Goal: Transaction & Acquisition: Purchase product/service

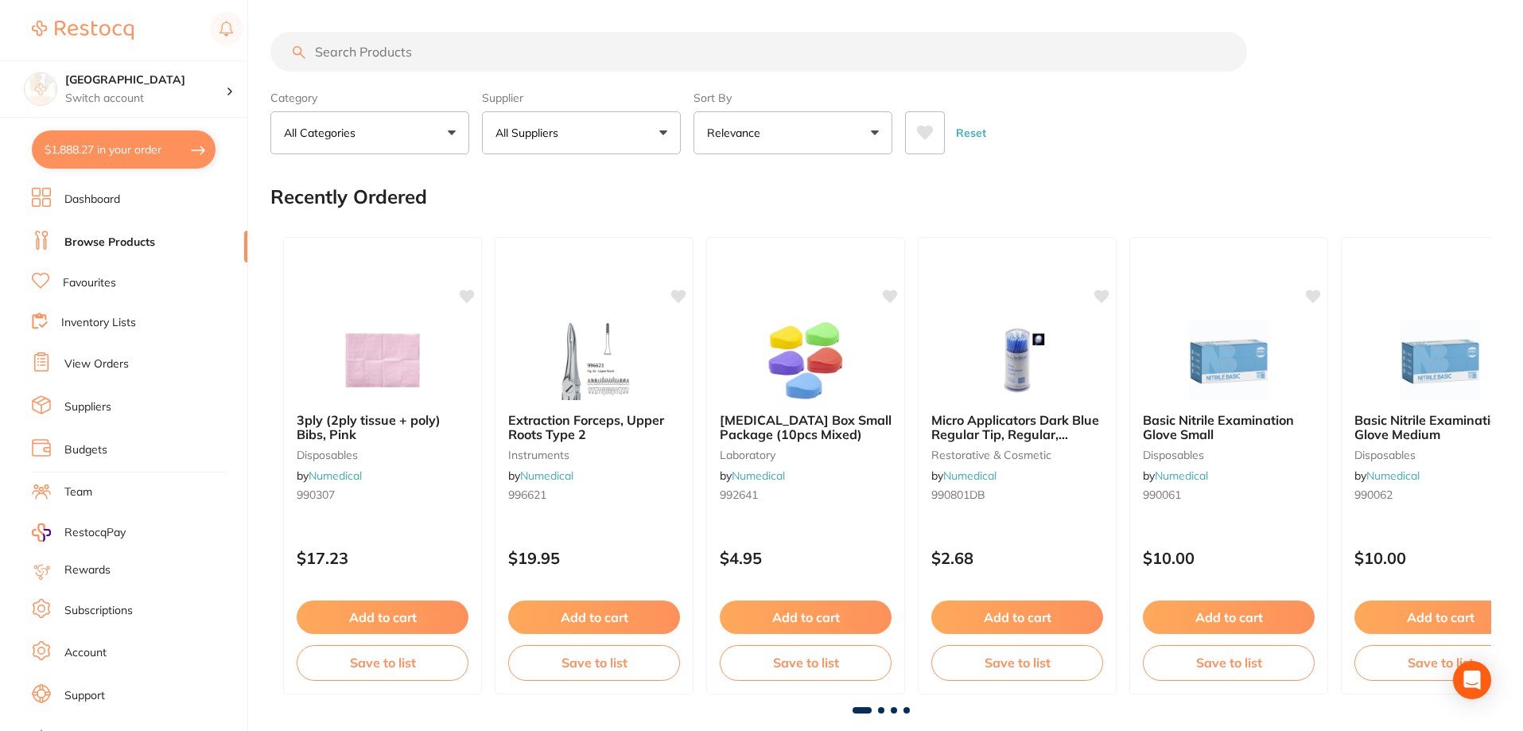
click at [367, 49] on input "search" at bounding box center [758, 52] width 976 height 40
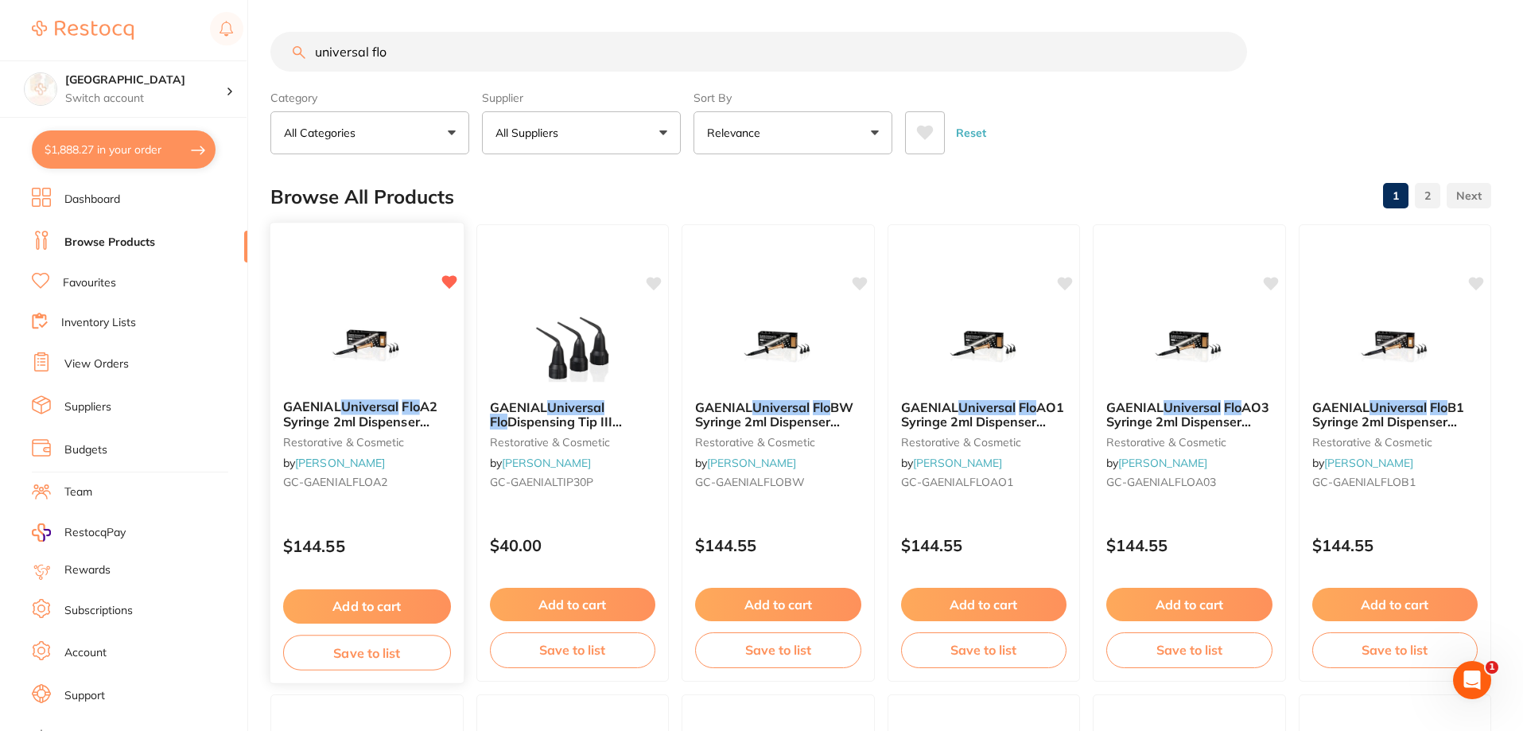
type input "universal flo"
click at [321, 410] on span "GAENIAL" at bounding box center [312, 406] width 58 height 16
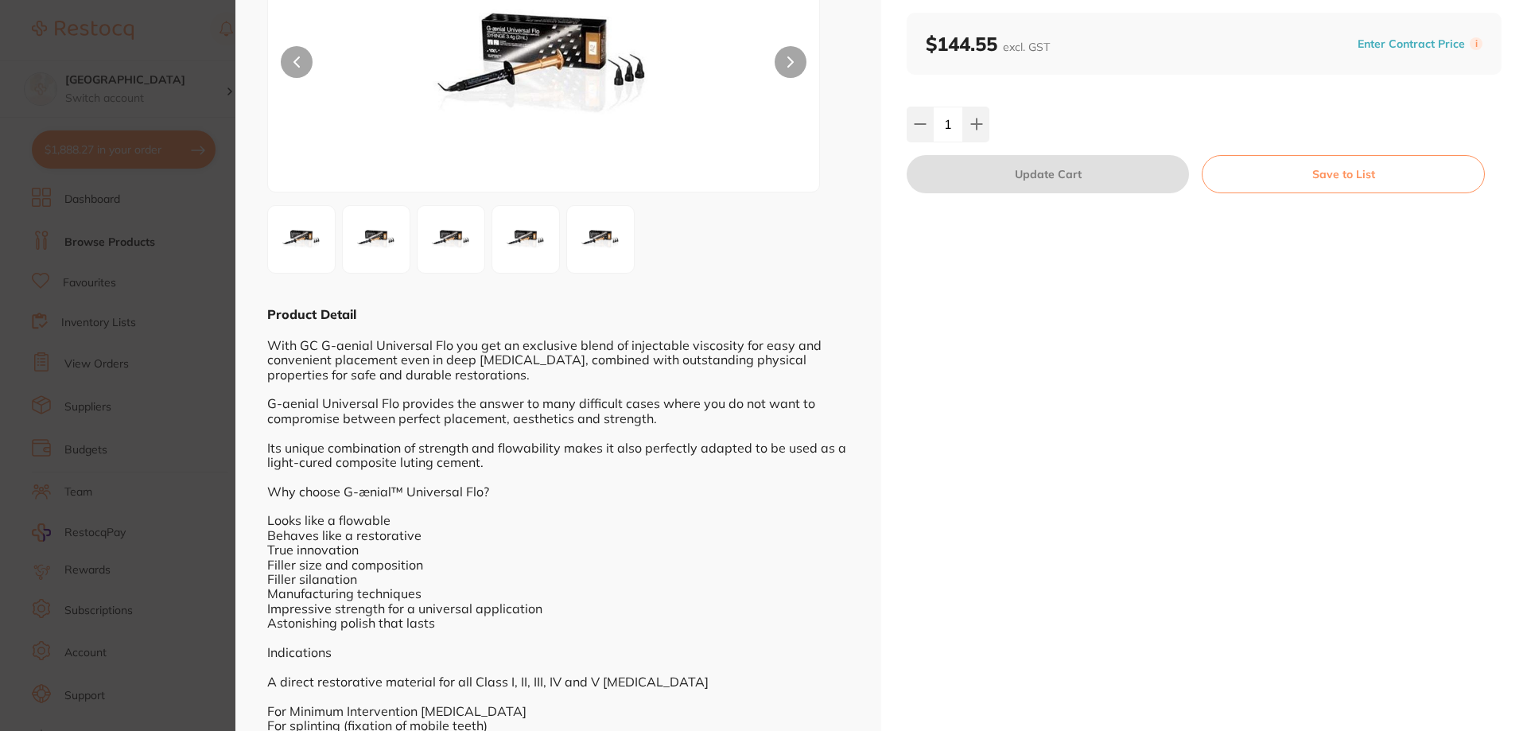
scroll to position [1, 0]
click at [212, 316] on section "GAENIAL Universal Flo A2 Syringe 2ml Dispenser Tipsx20 restorative & cosmetic b…" at bounding box center [763, 365] width 1527 height 731
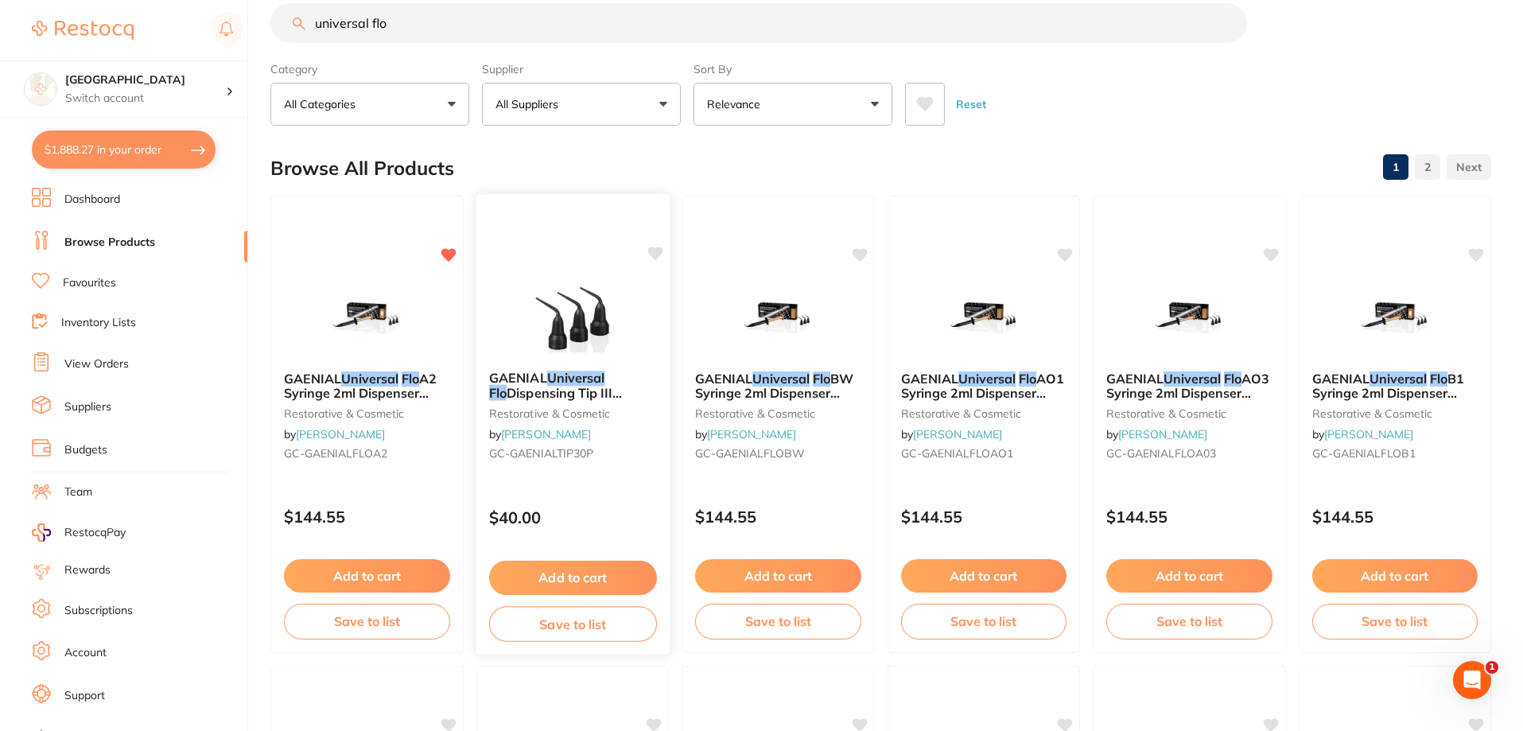
scroll to position [1, 0]
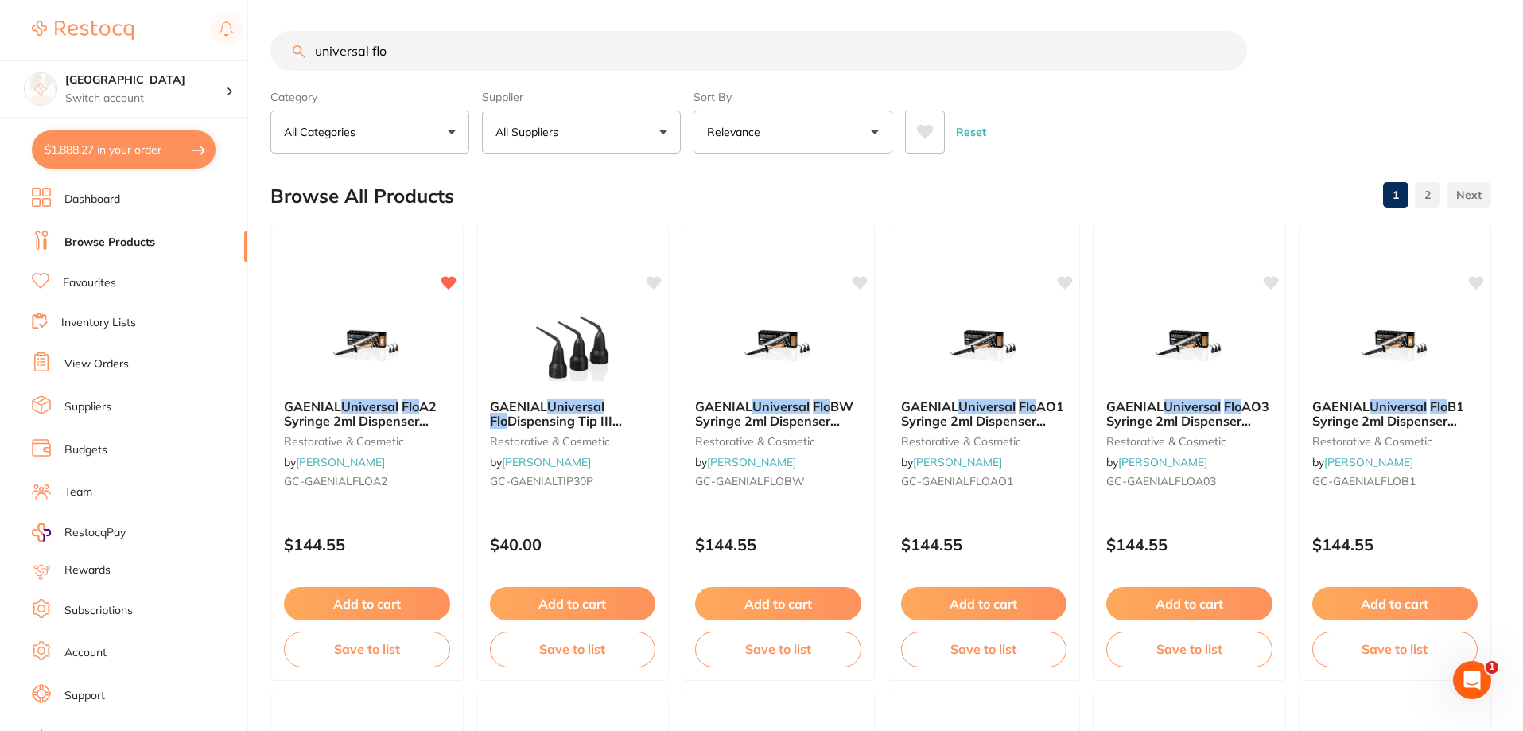
drag, startPoint x: 400, startPoint y: 56, endPoint x: 261, endPoint y: 41, distance: 140.1
click at [261, 41] on div "$1,888.27 Lakes Boulevard Dental Switch account [GEOGRAPHIC_DATA] Dental $1,888…" at bounding box center [761, 364] width 1523 height 731
click at [134, 145] on button "$1,888.27 in your order" at bounding box center [124, 149] width 184 height 38
checkbox input "true"
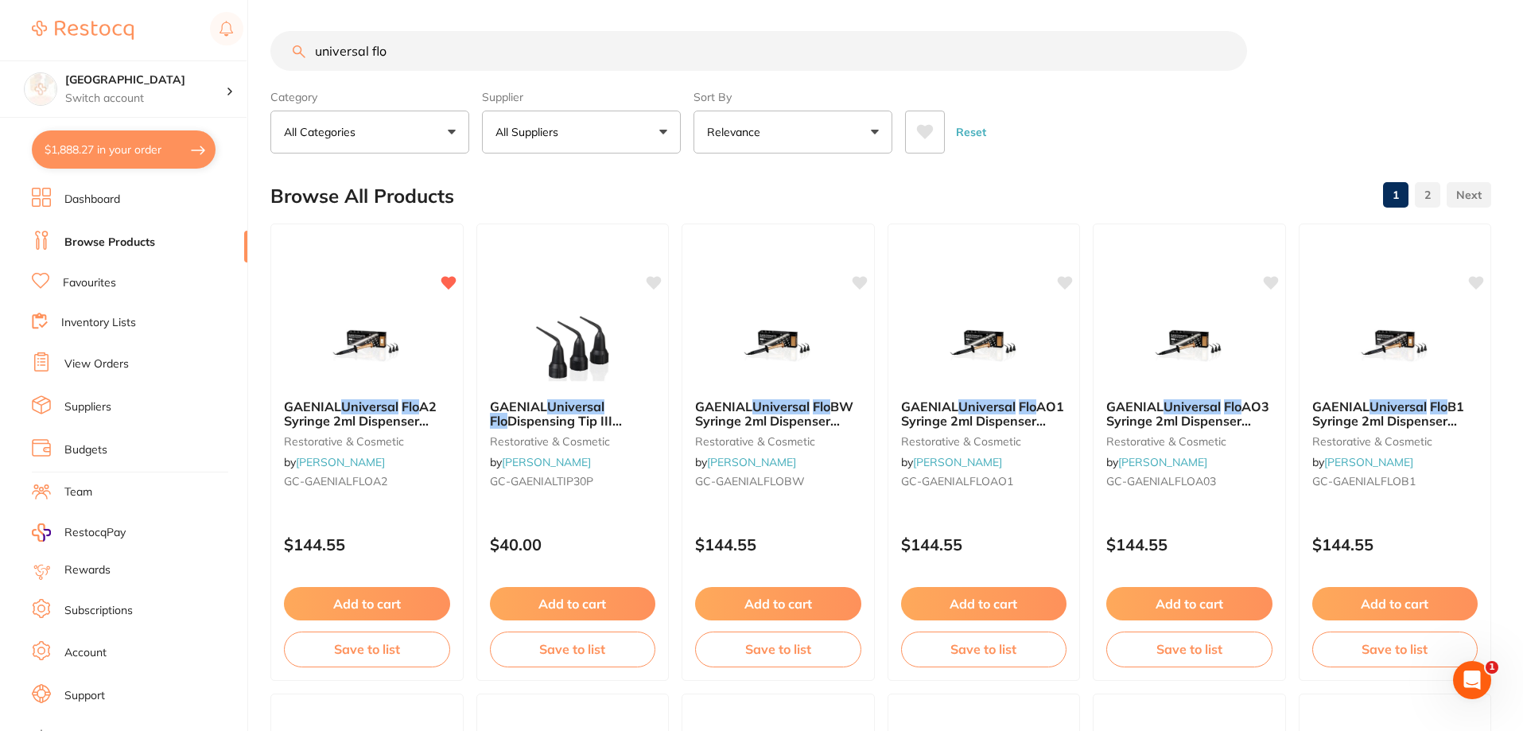
checkbox input "true"
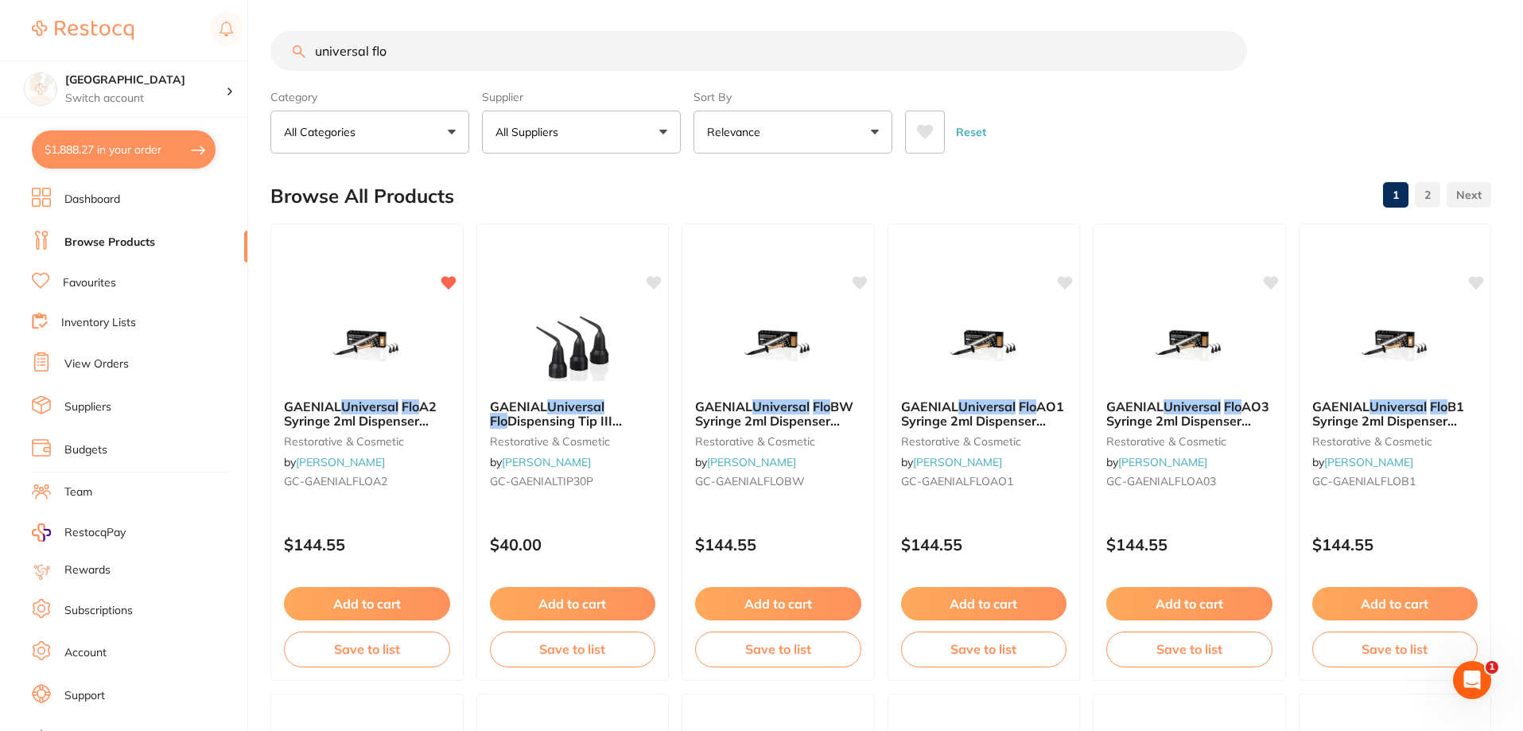
checkbox input "true"
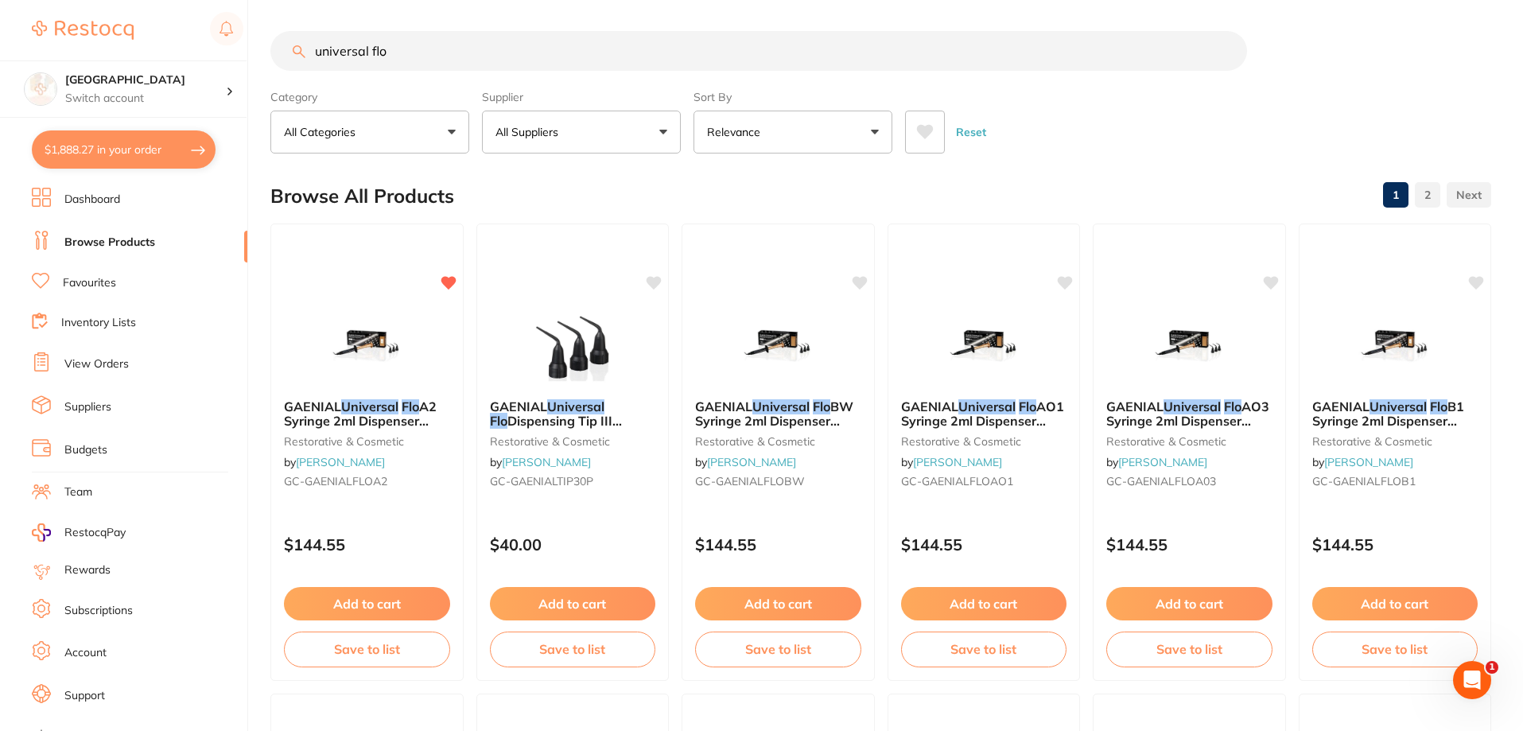
checkbox input "true"
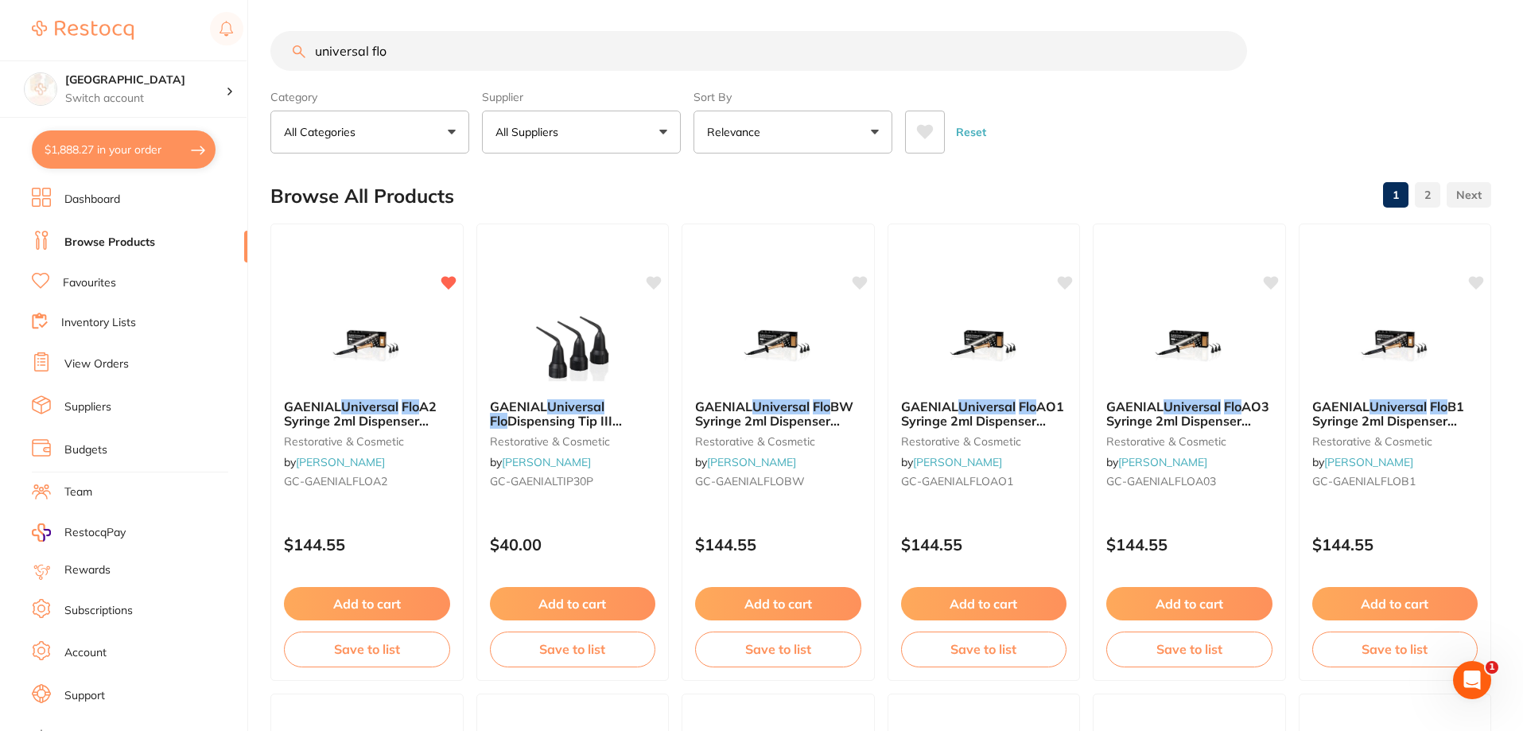
checkbox input "true"
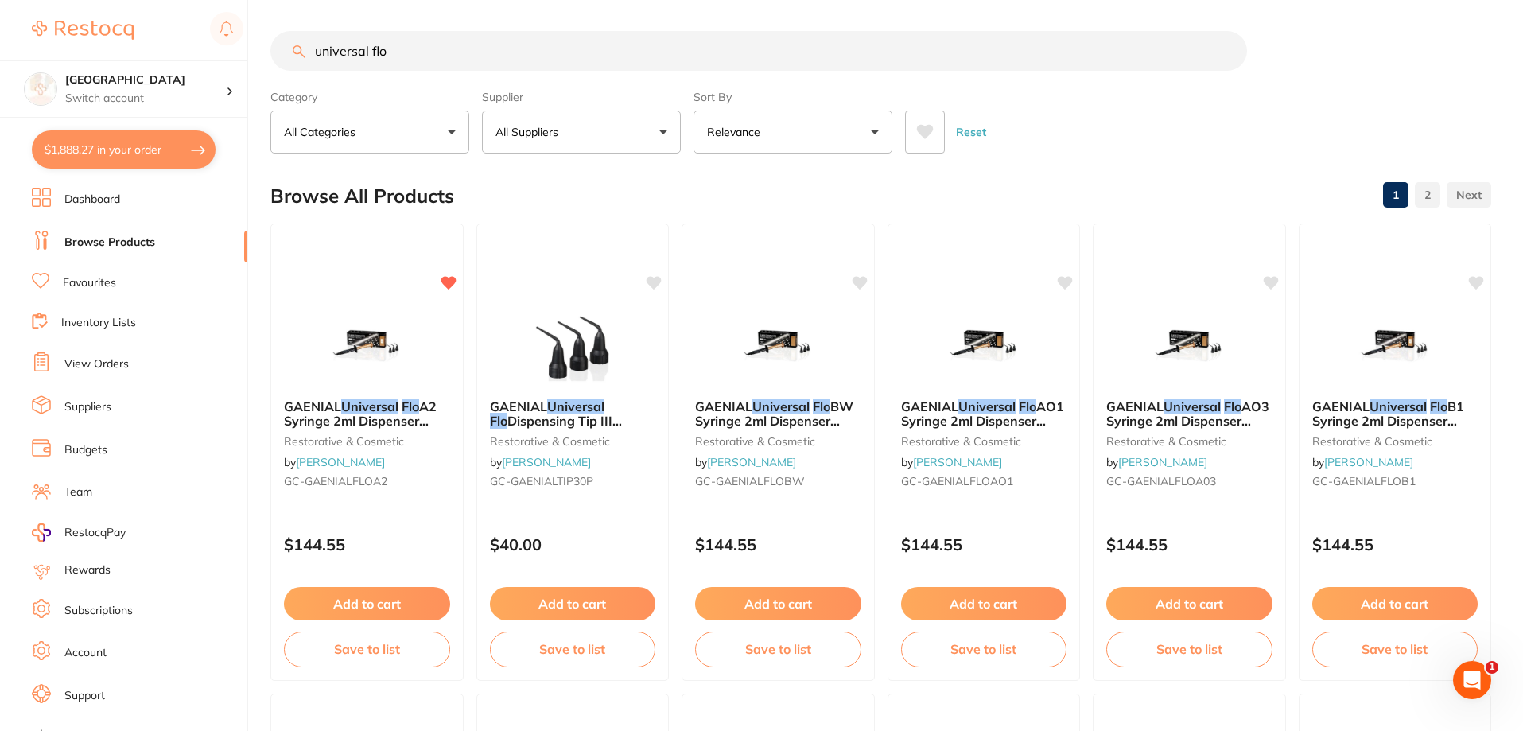
checkbox input "true"
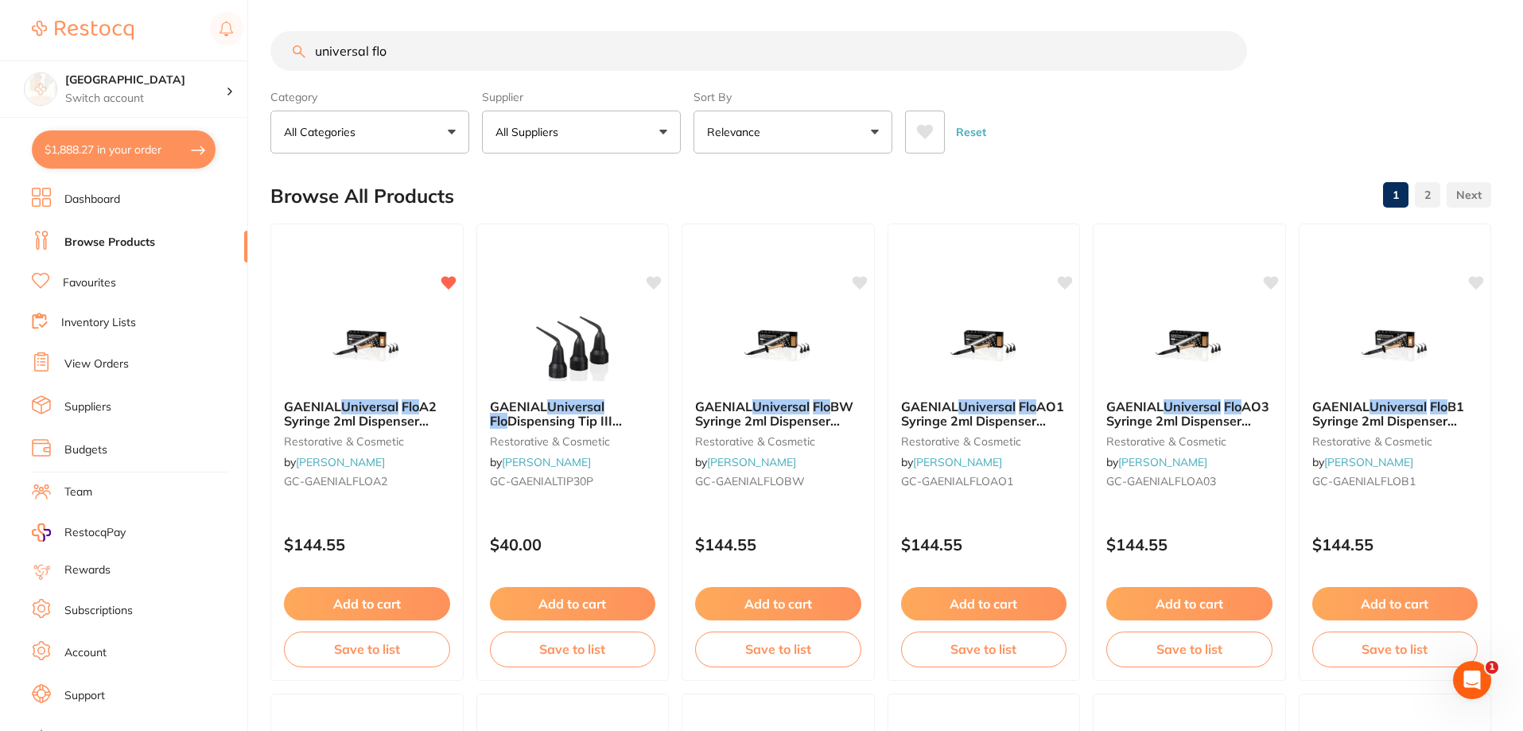
checkbox input "true"
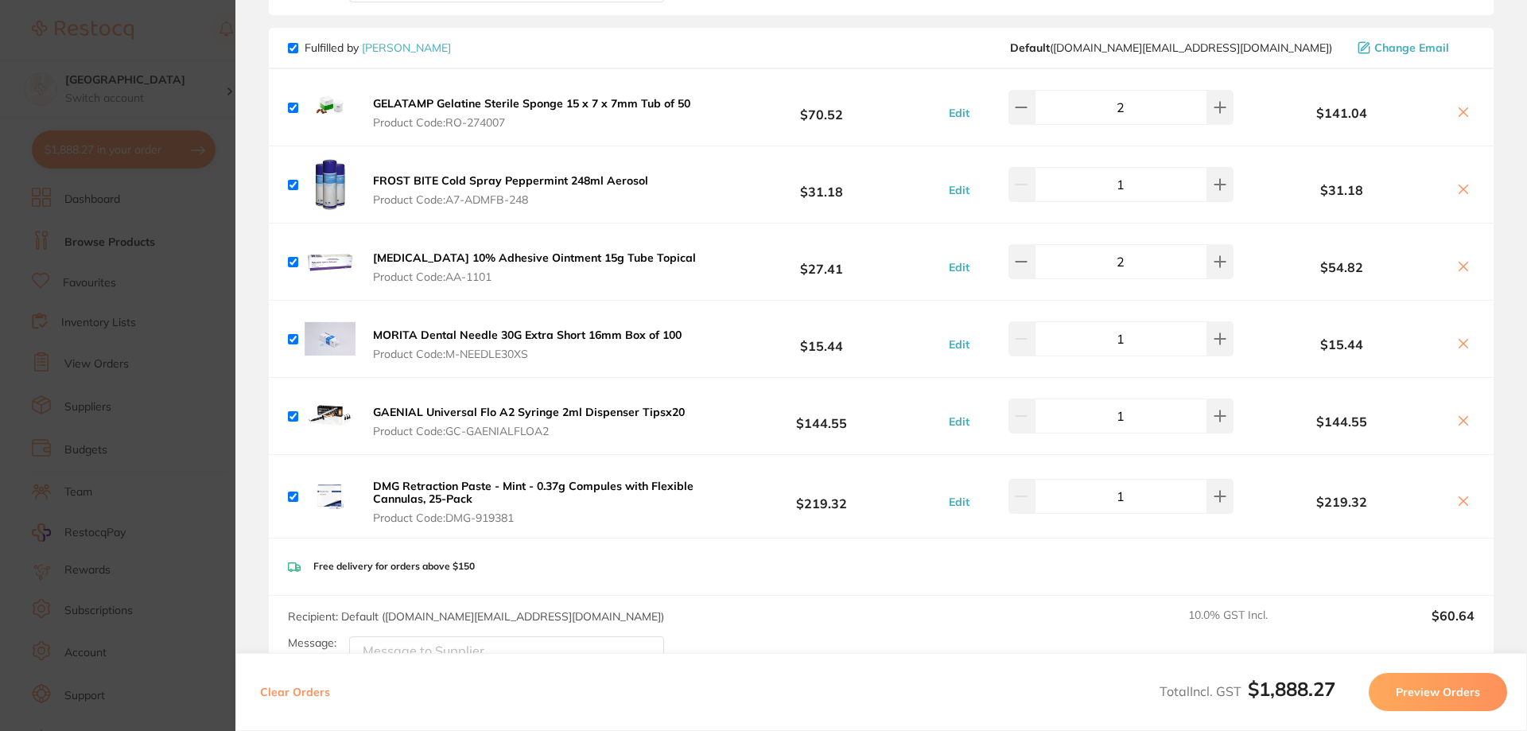
scroll to position [1670, 0]
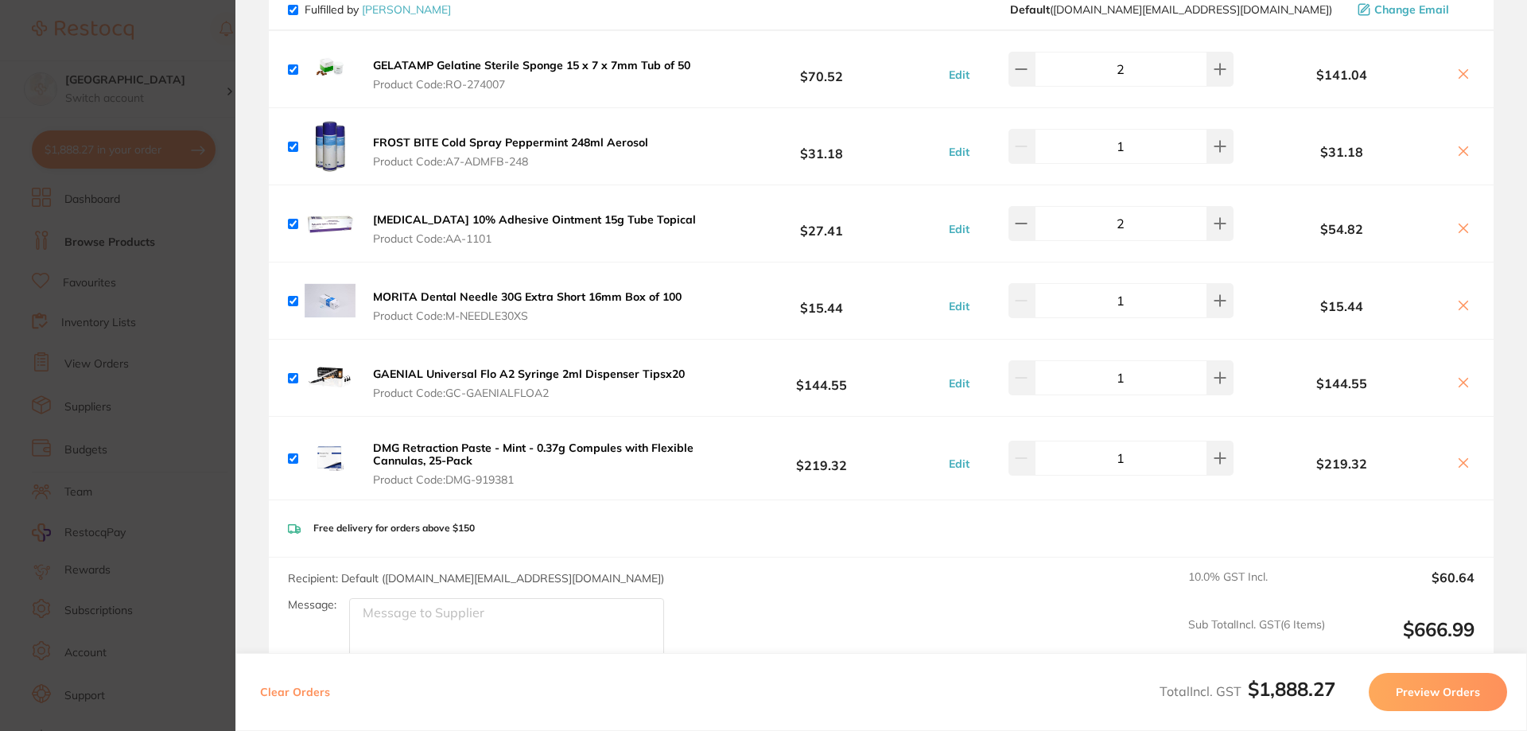
click at [586, 441] on b "DMG Retraction Paste - Mint - 0.37g Compules with Flexible Cannulas, 25-Pack" at bounding box center [533, 454] width 320 height 27
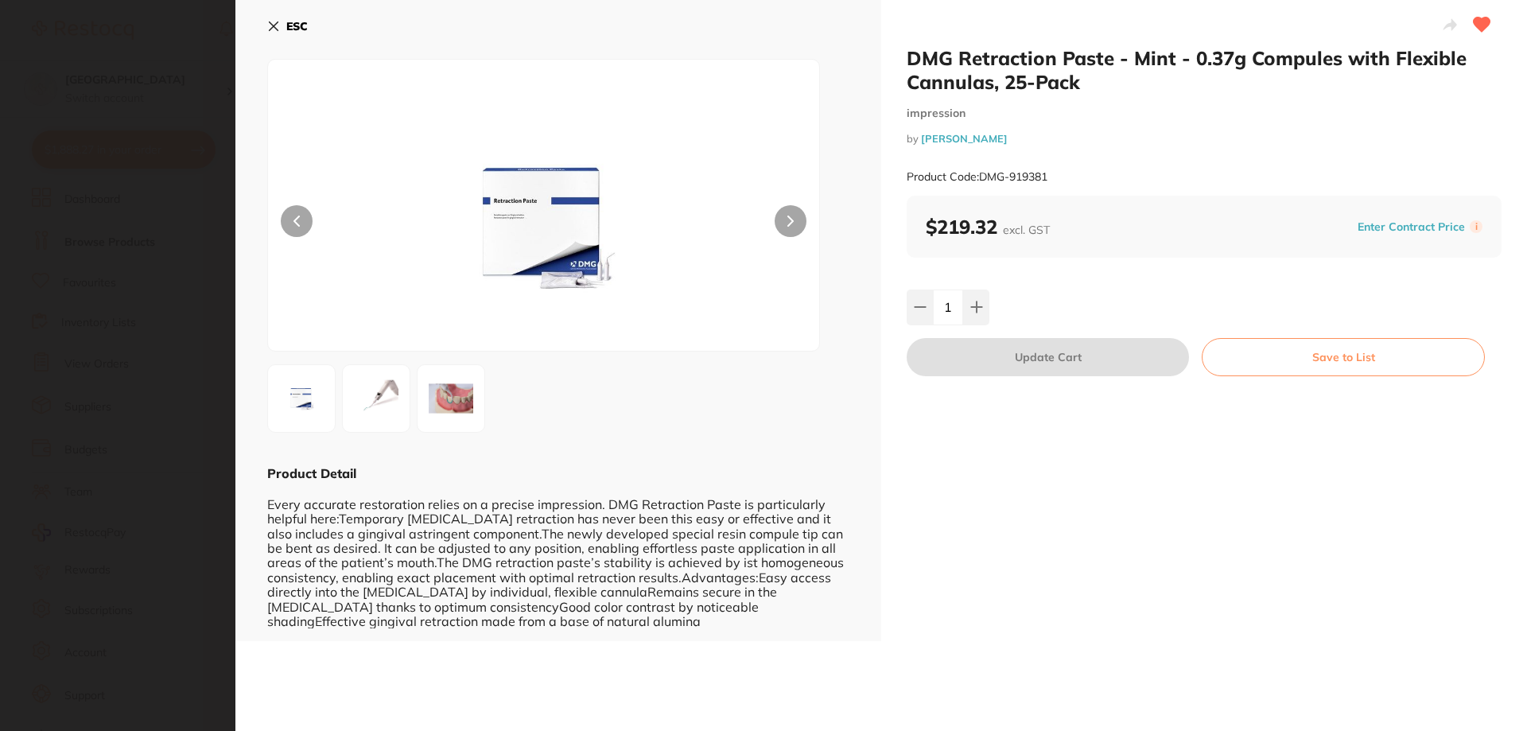
scroll to position [0, 0]
click at [151, 294] on section "DMG Retraction Paste - Mint - 0.37g Compules with Flexible Cannulas, 25-Pack im…" at bounding box center [763, 365] width 1527 height 731
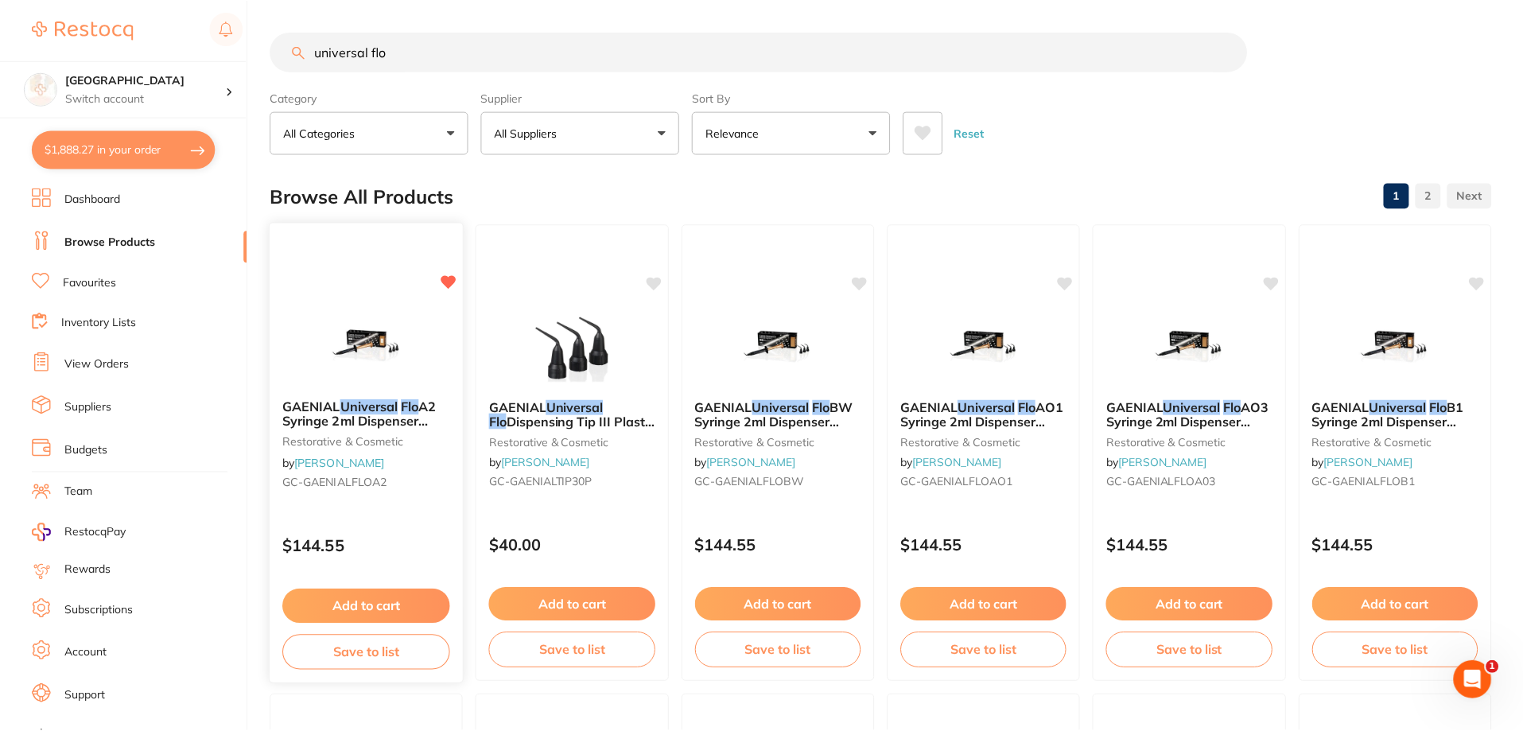
scroll to position [1, 0]
drag, startPoint x: 415, startPoint y: 59, endPoint x: 136, endPoint y: 32, distance: 280.4
click at [157, 32] on div "$1,888.27 Lakes Boulevard Dental Switch account [GEOGRAPHIC_DATA] Dental $1,888…" at bounding box center [761, 364] width 1523 height 731
type input "dmg retraction"
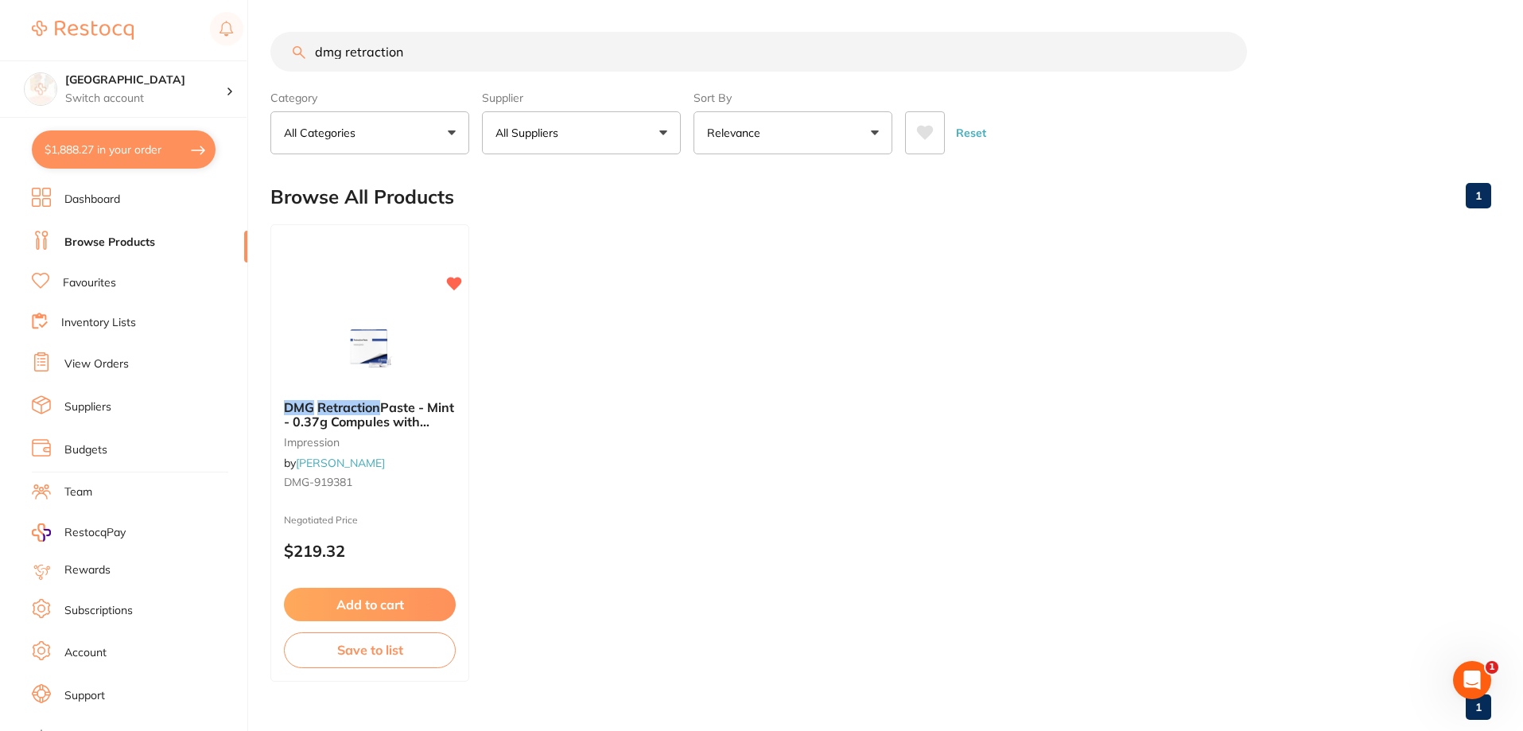
scroll to position [0, 0]
drag, startPoint x: 430, startPoint y: 56, endPoint x: 173, endPoint y: 24, distance: 258.8
click at [190, 26] on div "$1,888.27 Lakes Boulevard Dental Switch account Lakes Boulevard Dental $1,888.2…" at bounding box center [761, 365] width 1523 height 731
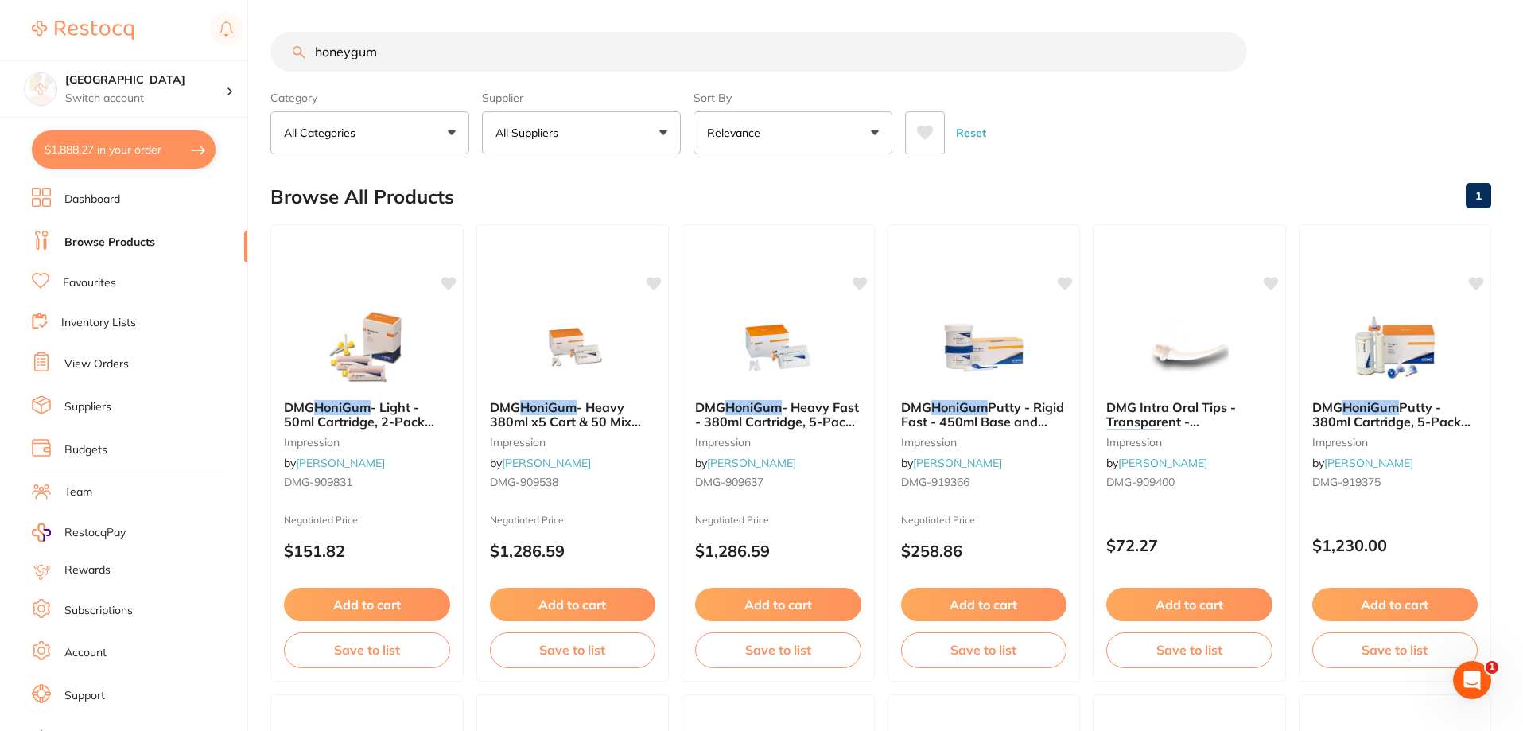
click at [133, 137] on button "$1,888.27 in your order" at bounding box center [124, 149] width 184 height 38
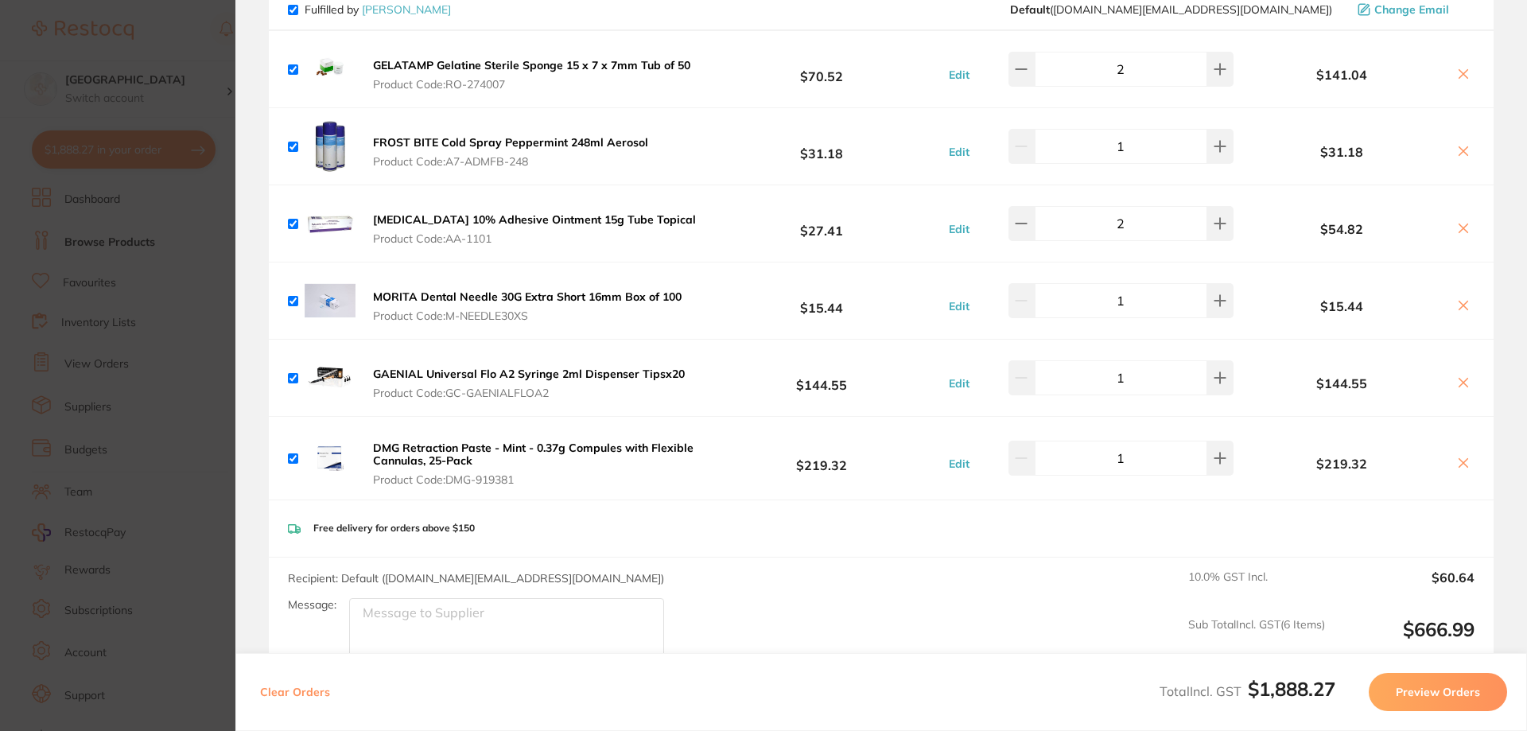
click at [585, 367] on b "GAENIAL Universal Flo A2 Syringe 2ml Dispenser Tipsx20" at bounding box center [529, 374] width 312 height 14
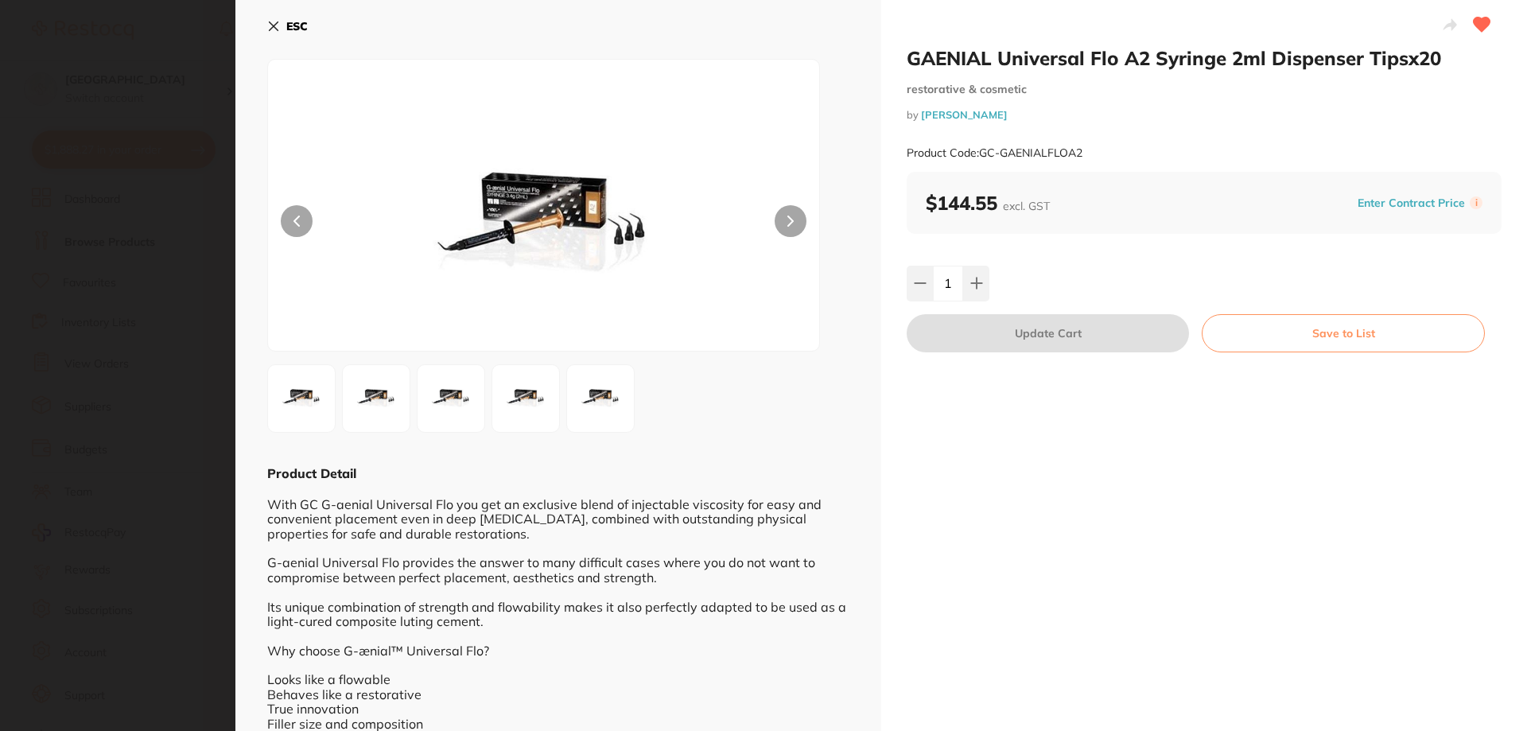
click at [54, 163] on section "GAENIAL Universal Flo A2 Syringe 2ml Dispenser Tipsx20 restorative & cosmetic b…" at bounding box center [763, 365] width 1527 height 731
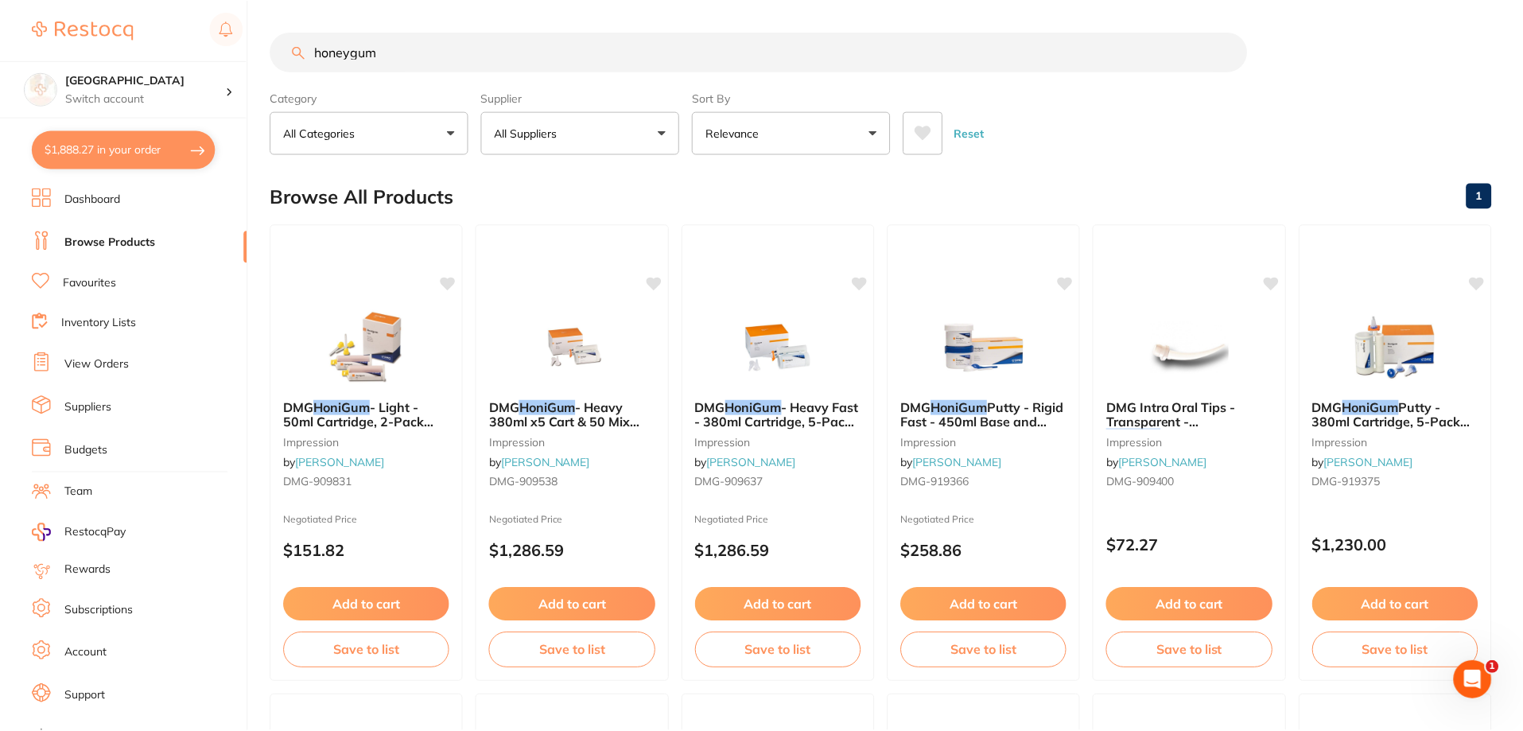
scroll to position [1, 0]
drag, startPoint x: 382, startPoint y: 58, endPoint x: 116, endPoint y: 20, distance: 269.1
click at [295, 54] on div "honeygum" at bounding box center [880, 51] width 1221 height 40
type input "universal flo"
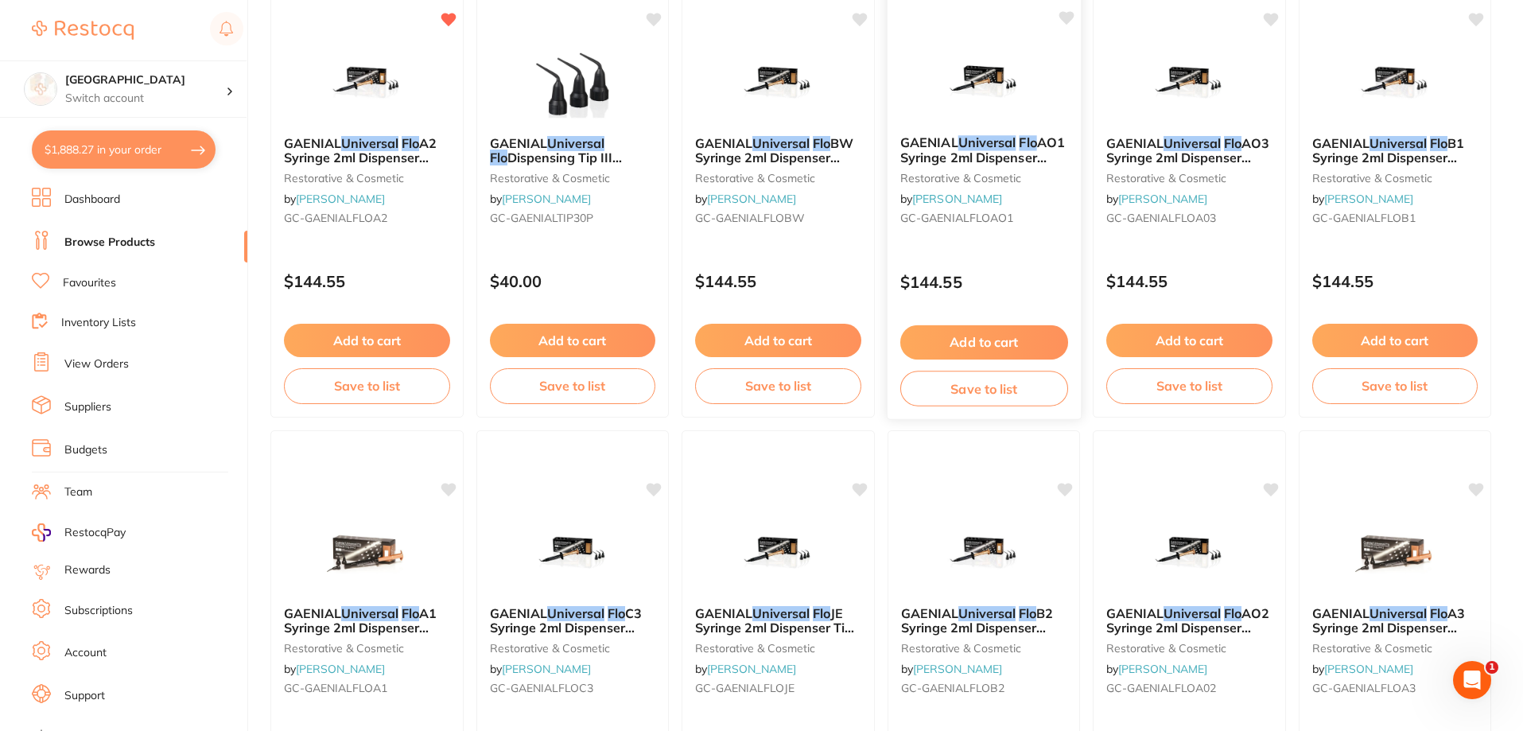
scroll to position [318, 0]
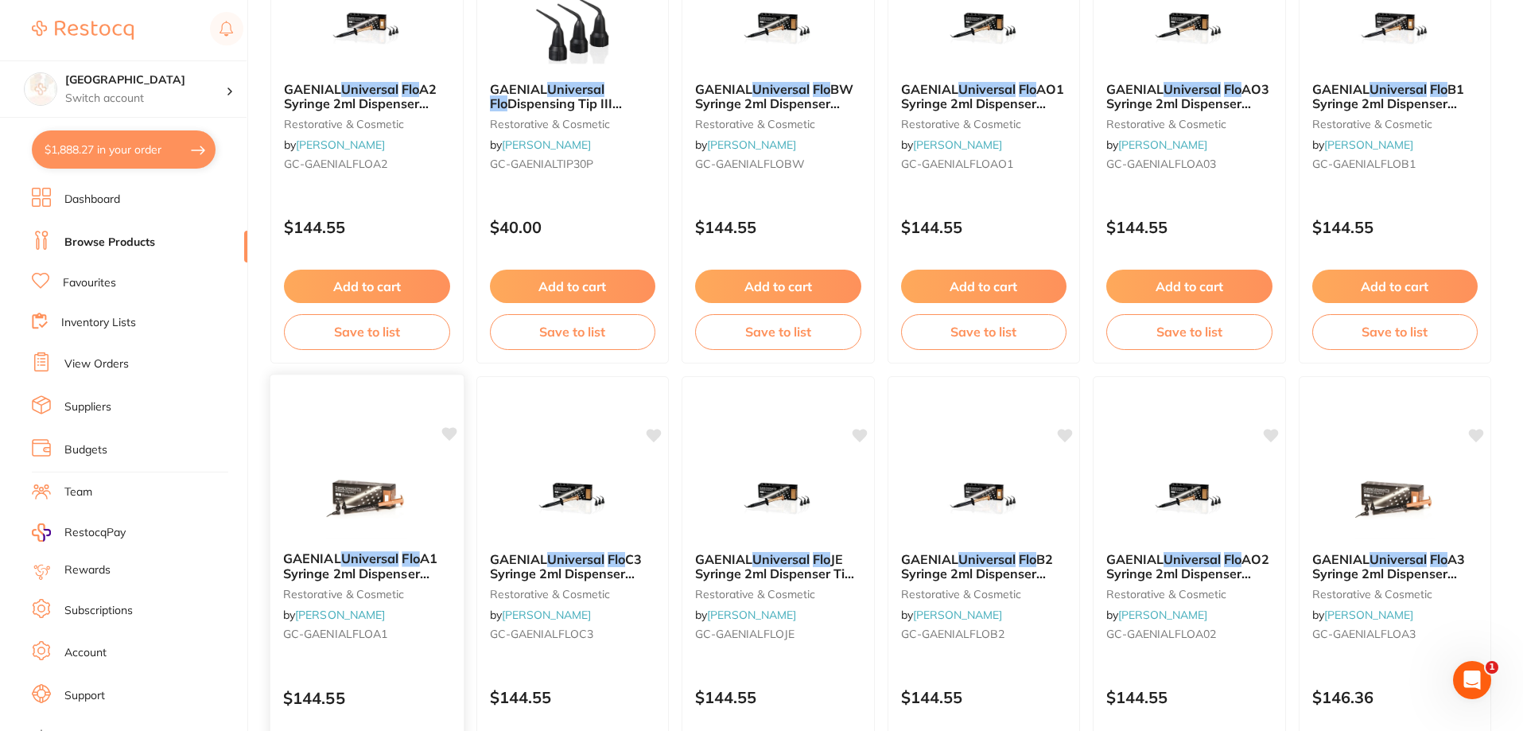
click at [437, 564] on span "A1 Syringe 2ml Dispenser Tipsx20" at bounding box center [360, 572] width 154 height 45
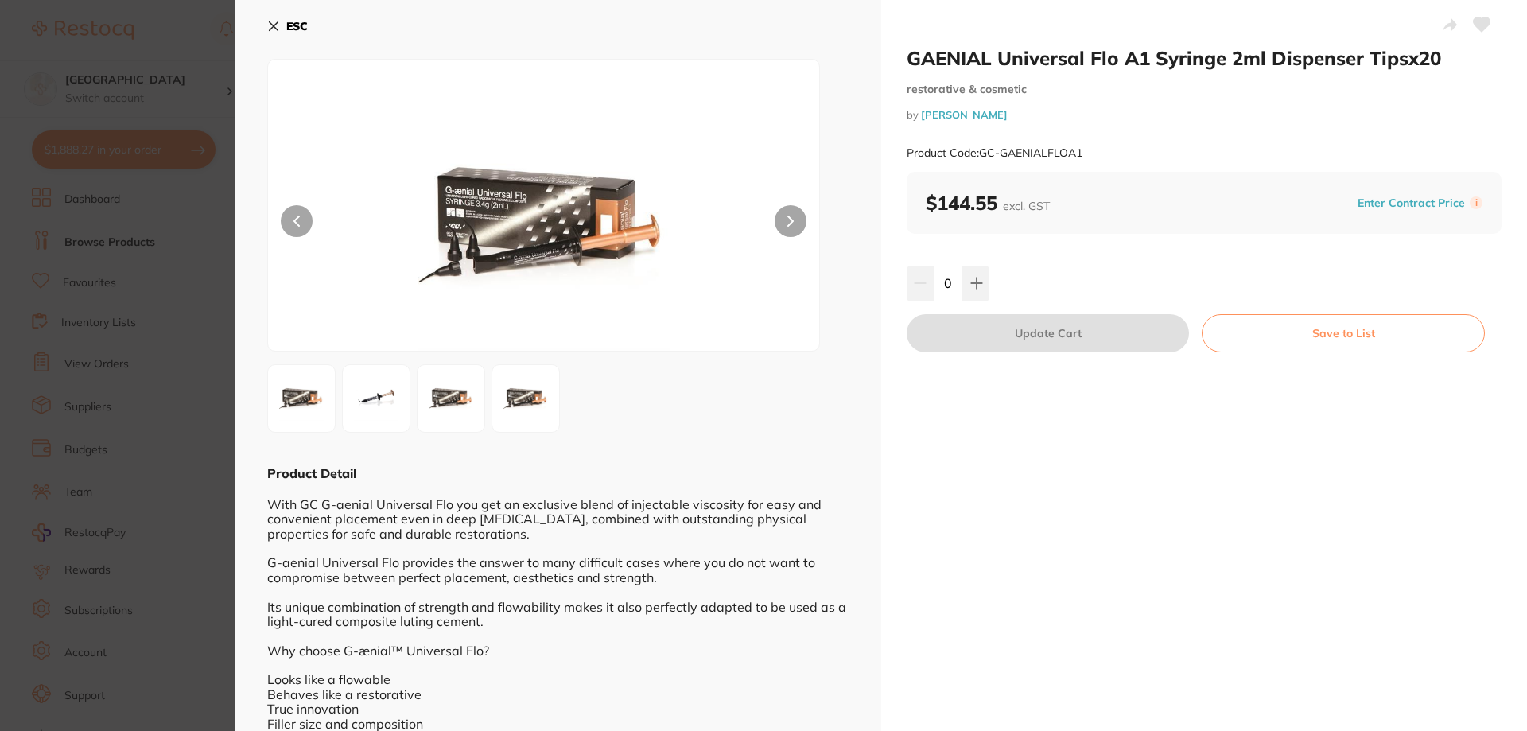
click at [1473, 25] on icon at bounding box center [1481, 24] width 17 height 14
click at [977, 278] on icon at bounding box center [976, 283] width 13 height 13
type input "1"
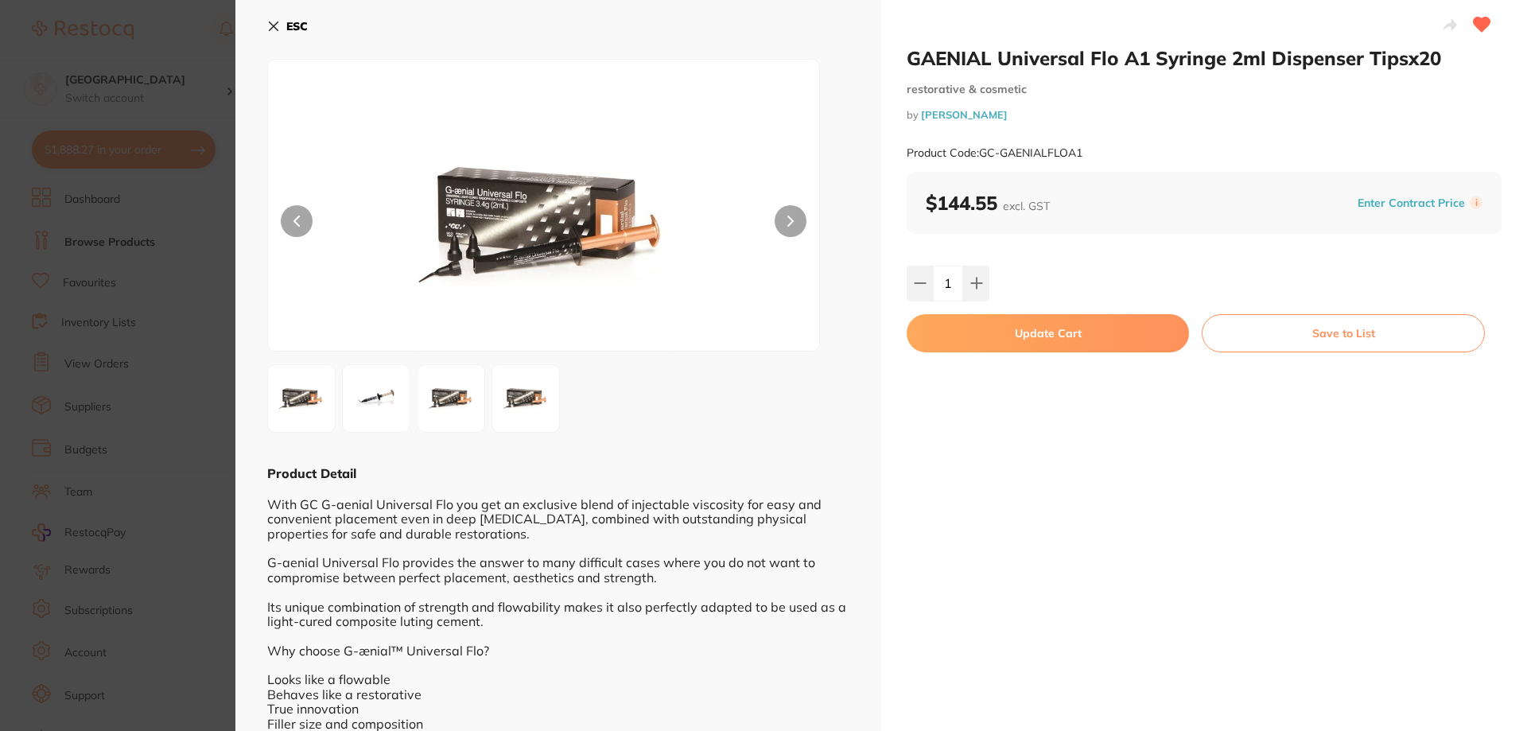
click at [1117, 332] on button "Update Cart" at bounding box center [1047, 333] width 282 height 38
checkbox input "false"
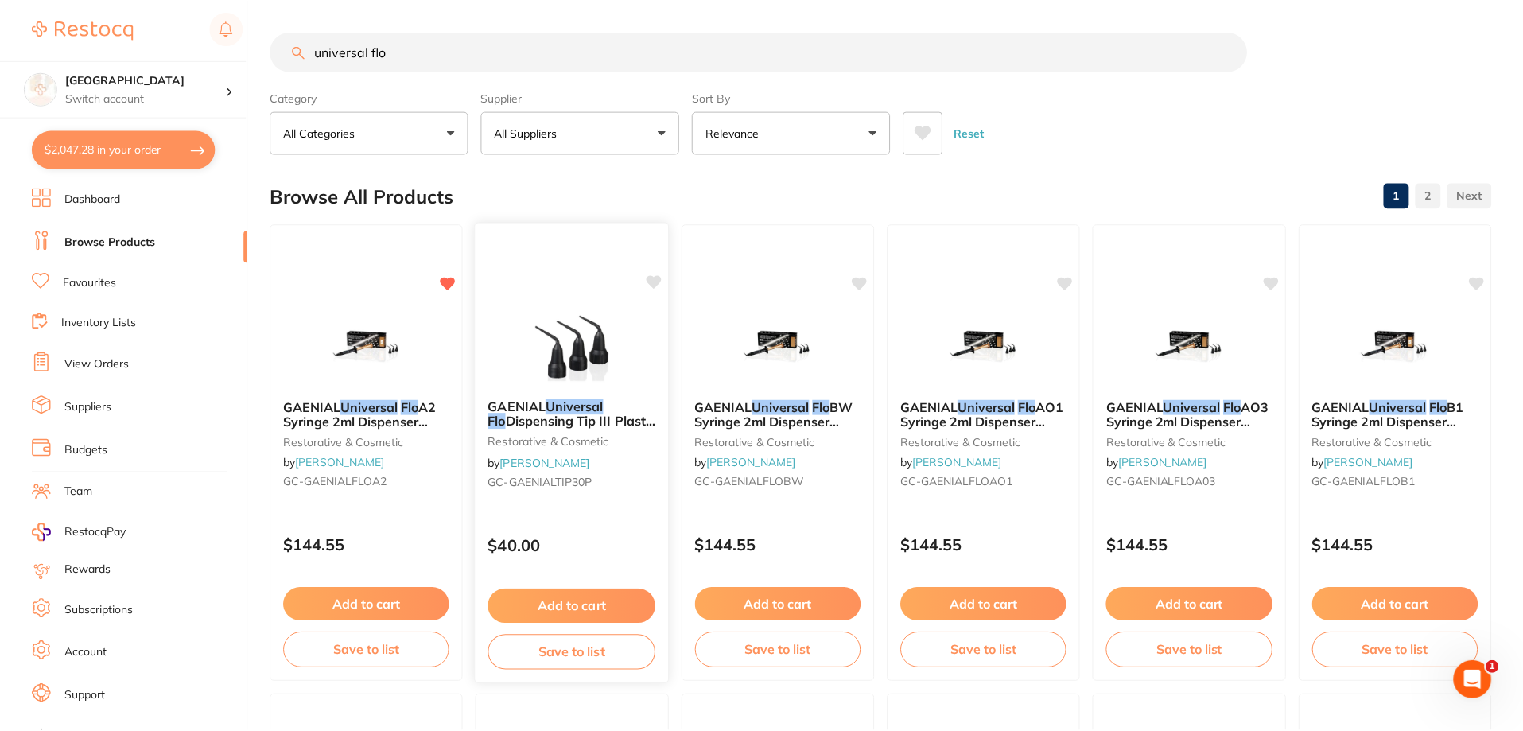
scroll to position [318, 0]
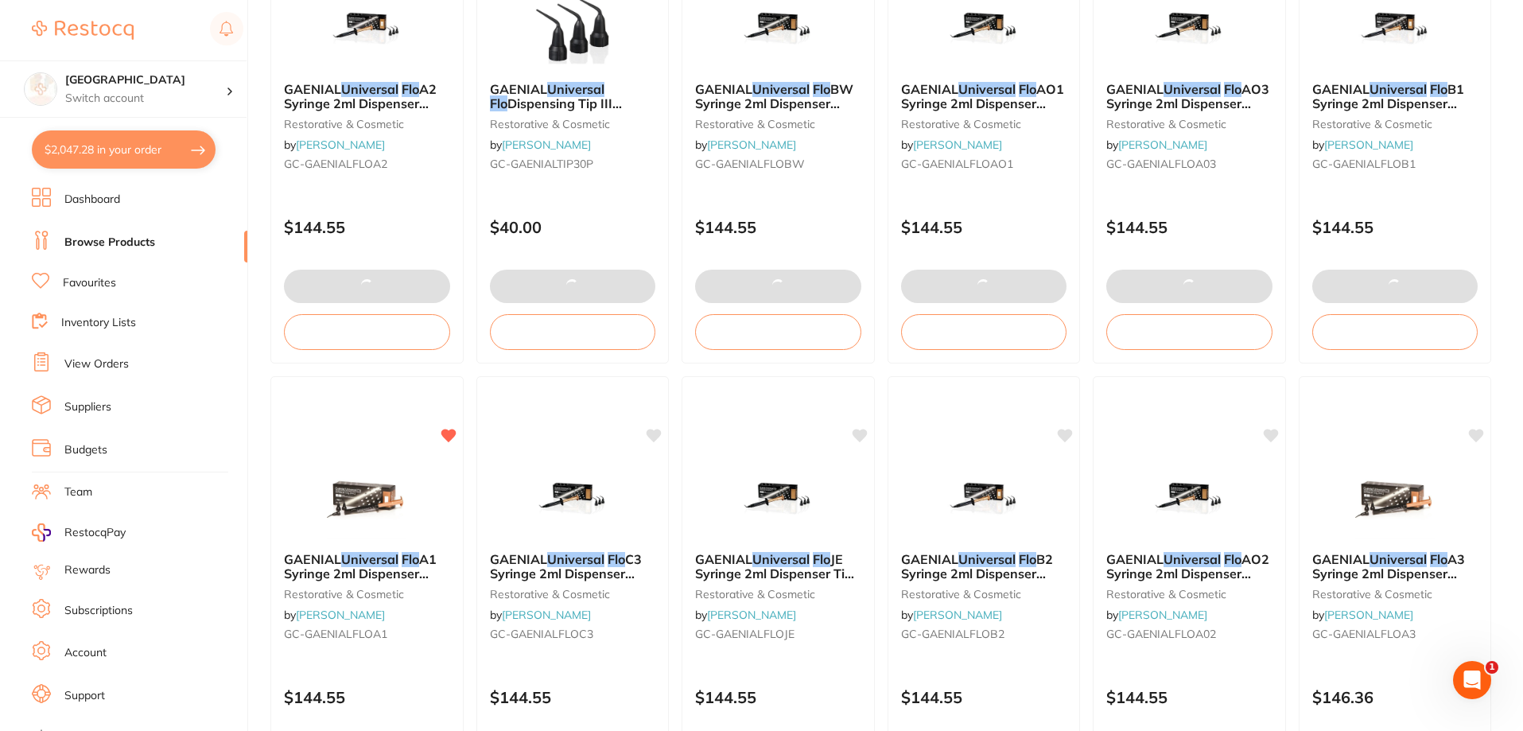
click at [151, 148] on button "$2,047.28 in your order" at bounding box center [124, 149] width 184 height 38
checkbox input "true"
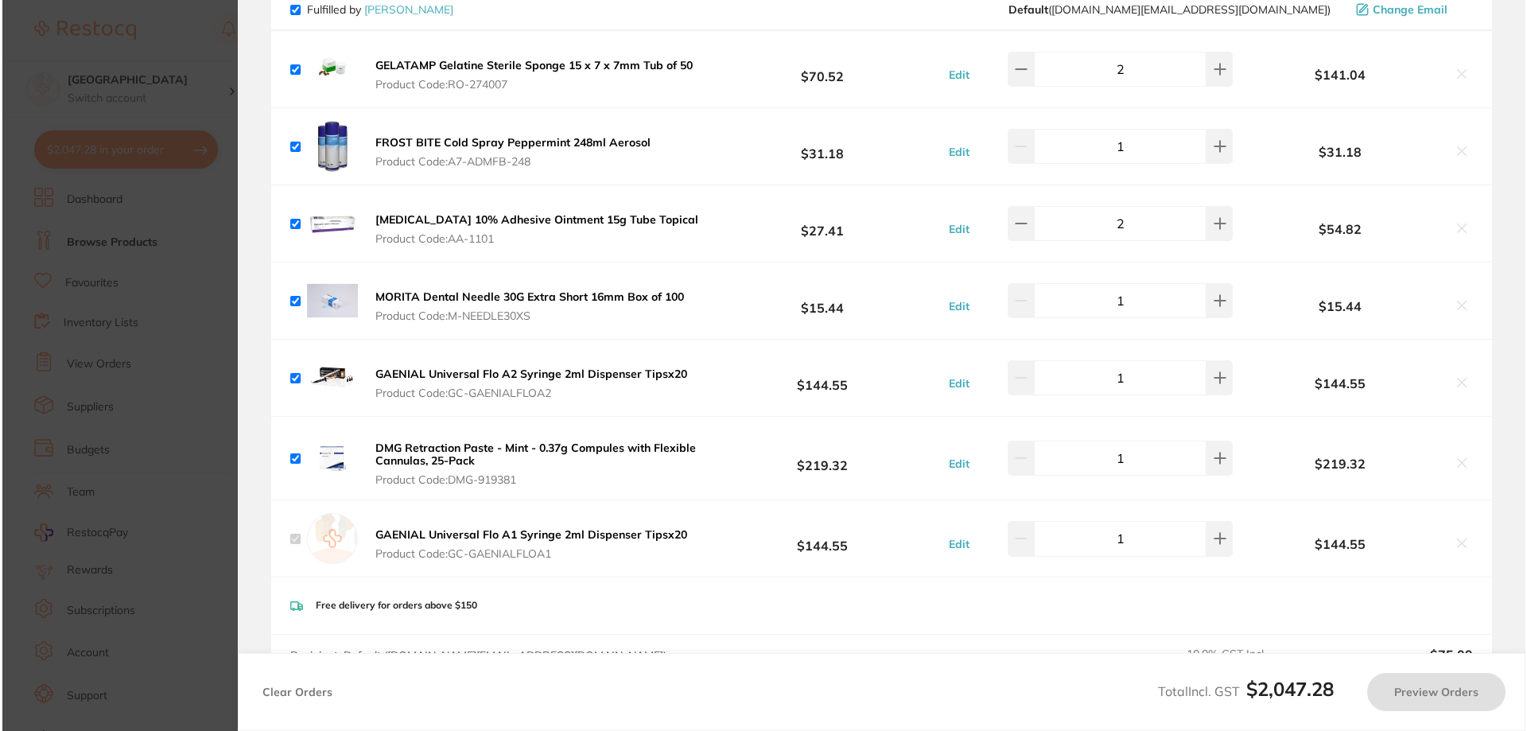
scroll to position [0, 0]
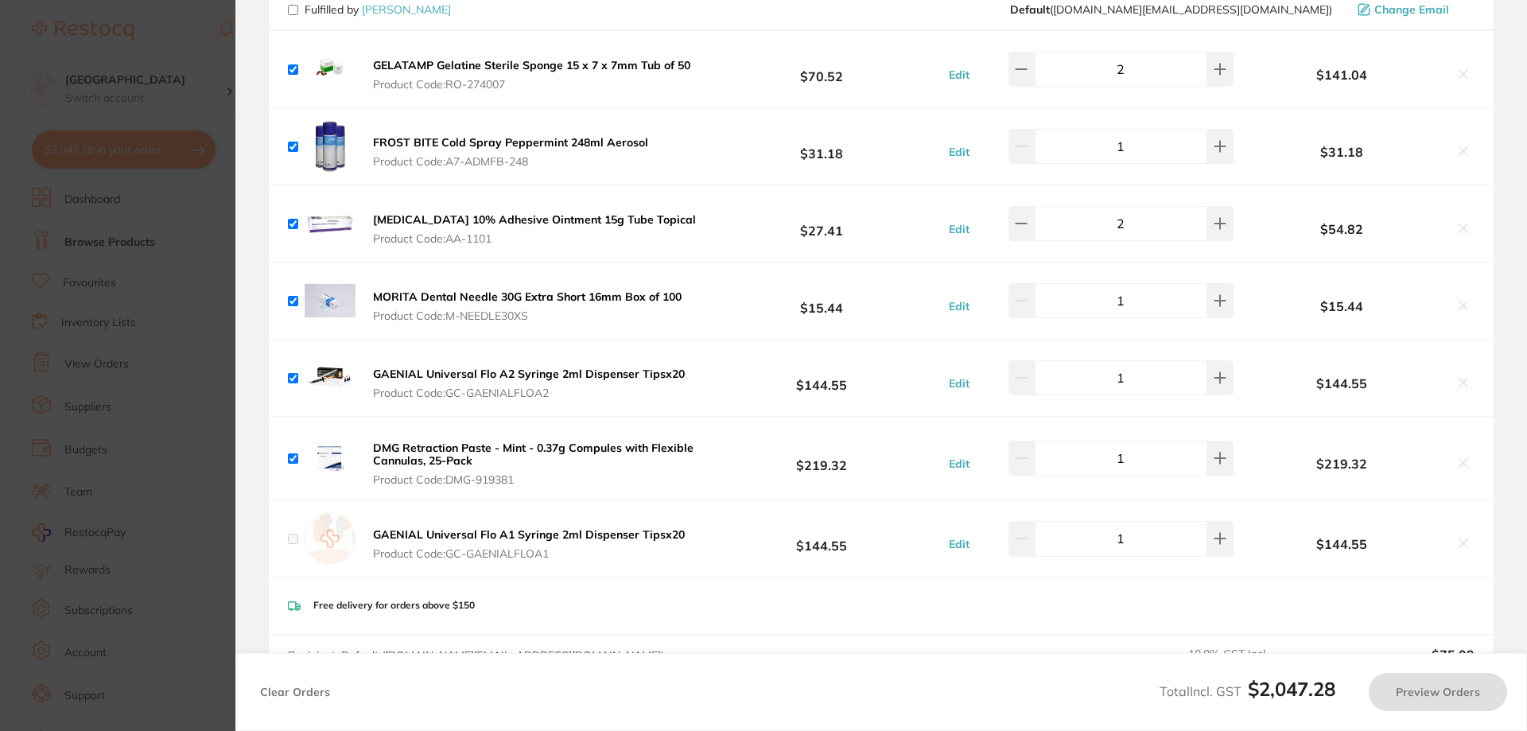
checkbox input "false"
checkbox input "true"
click at [1464, 376] on icon at bounding box center [1463, 382] width 13 height 13
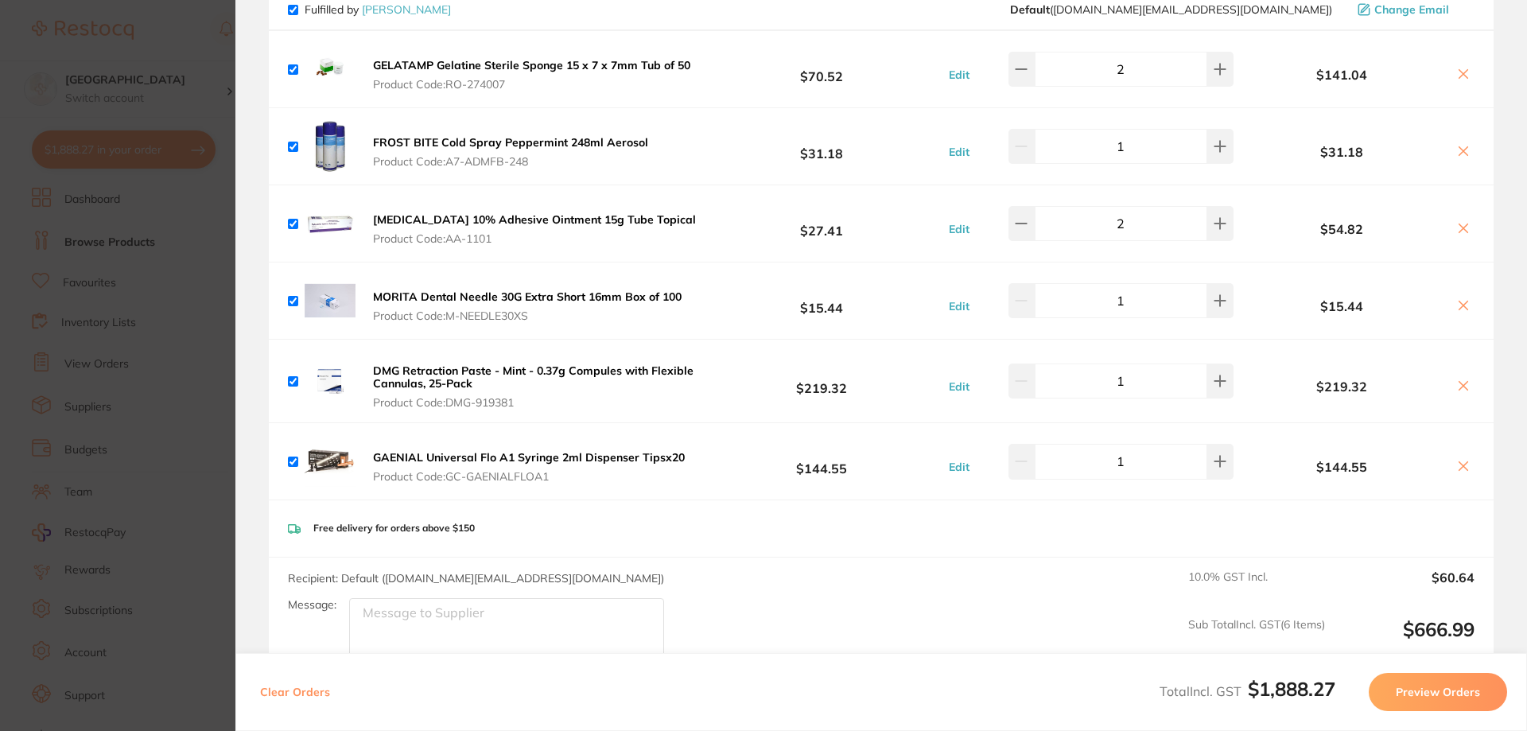
checkbox input "true"
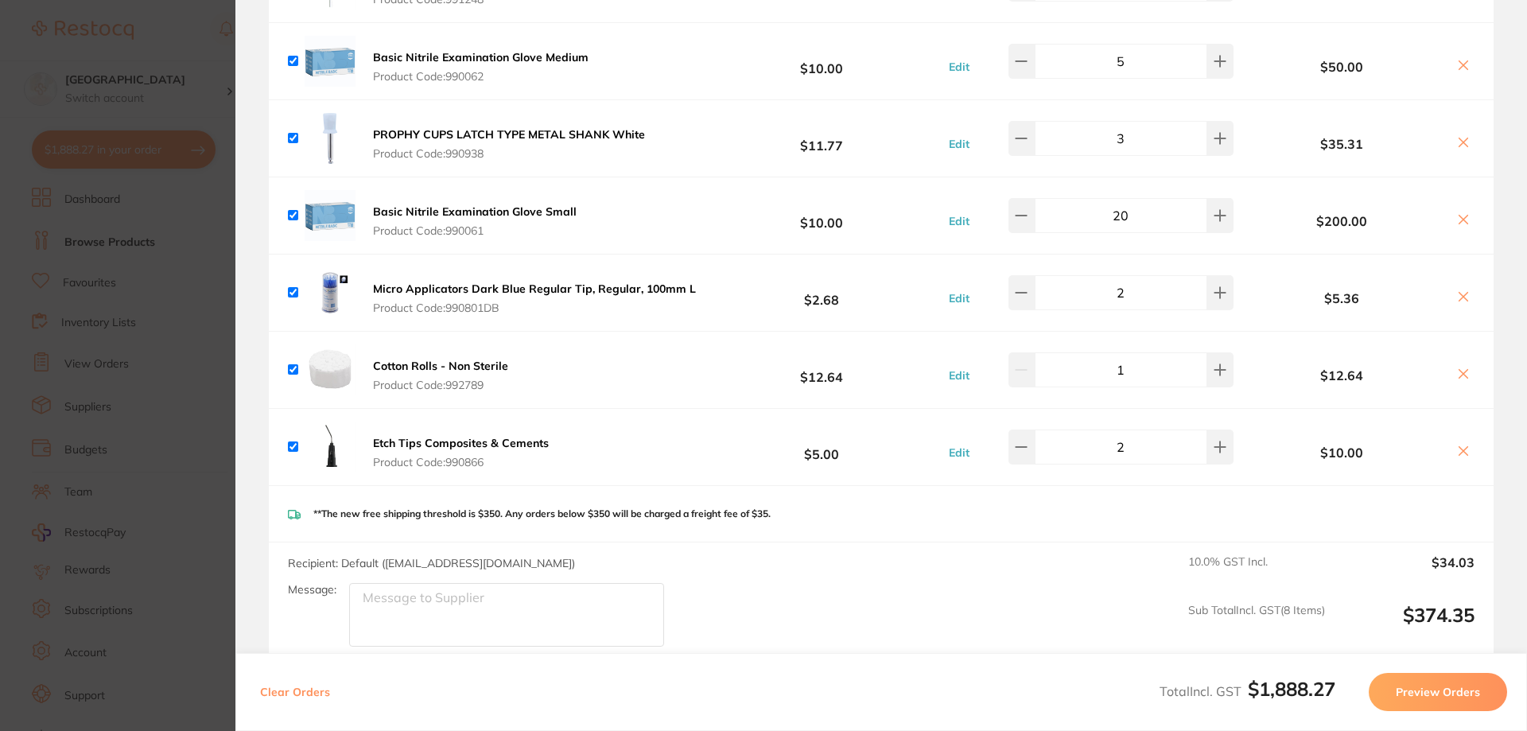
scroll to position [2228, 0]
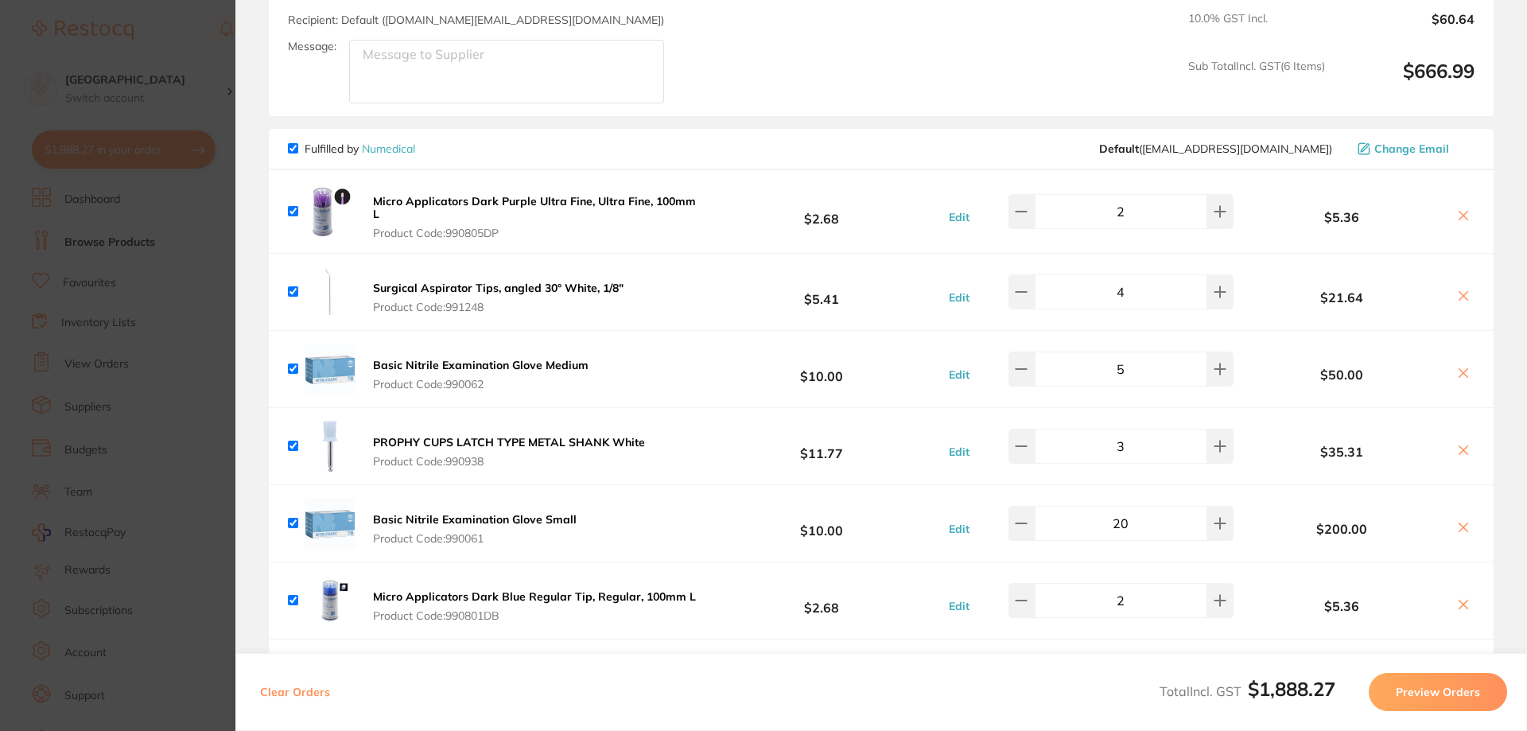
click at [173, 382] on section "Update RRP Set your pre negotiated price for this item. Item Agreed RRP (excl. …" at bounding box center [763, 365] width 1527 height 731
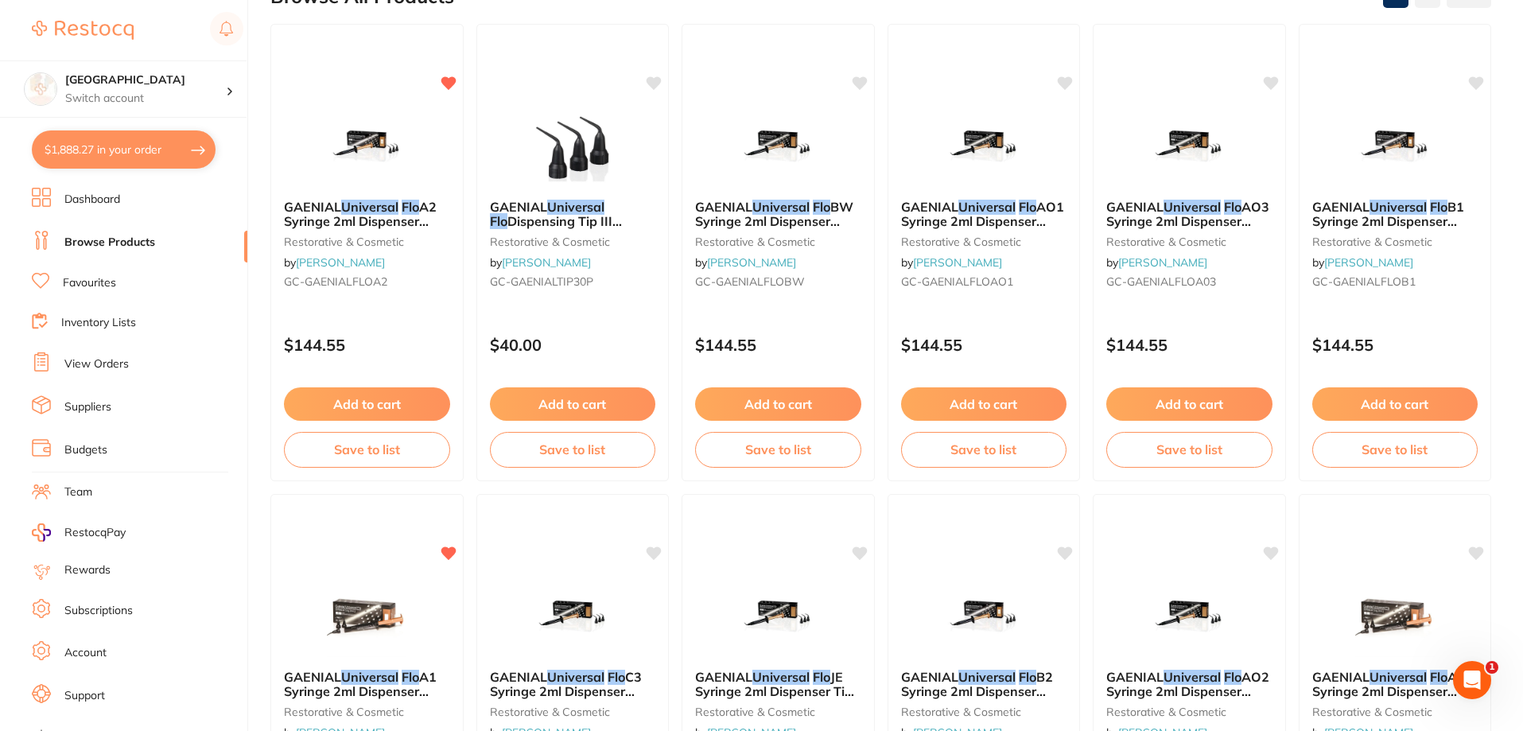
scroll to position [0, 0]
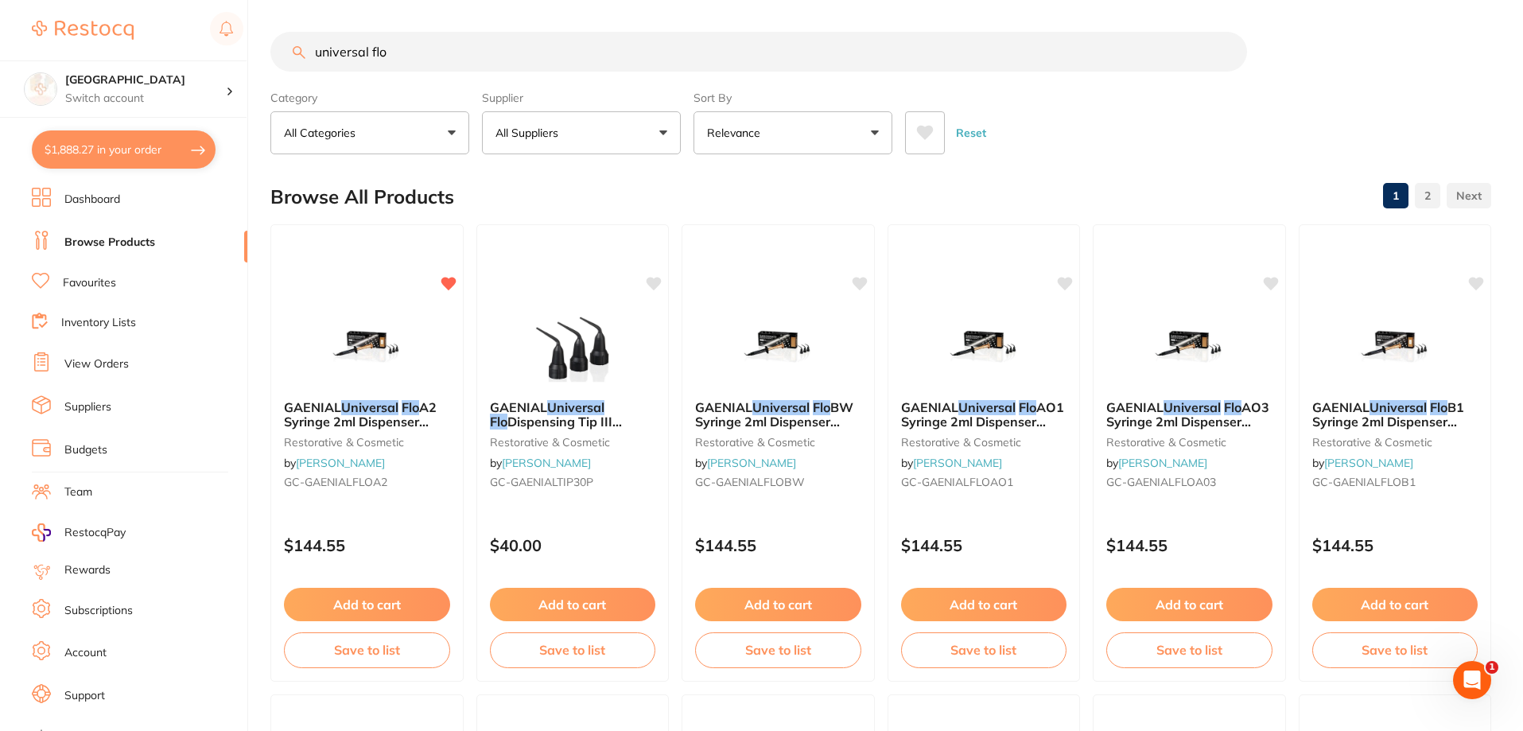
drag, startPoint x: 385, startPoint y: 55, endPoint x: 247, endPoint y: 52, distance: 138.4
click at [247, 52] on div "$1,888.27 Lakes Boulevard Dental Switch account [GEOGRAPHIC_DATA] Dental $1,888…" at bounding box center [761, 365] width 1523 height 731
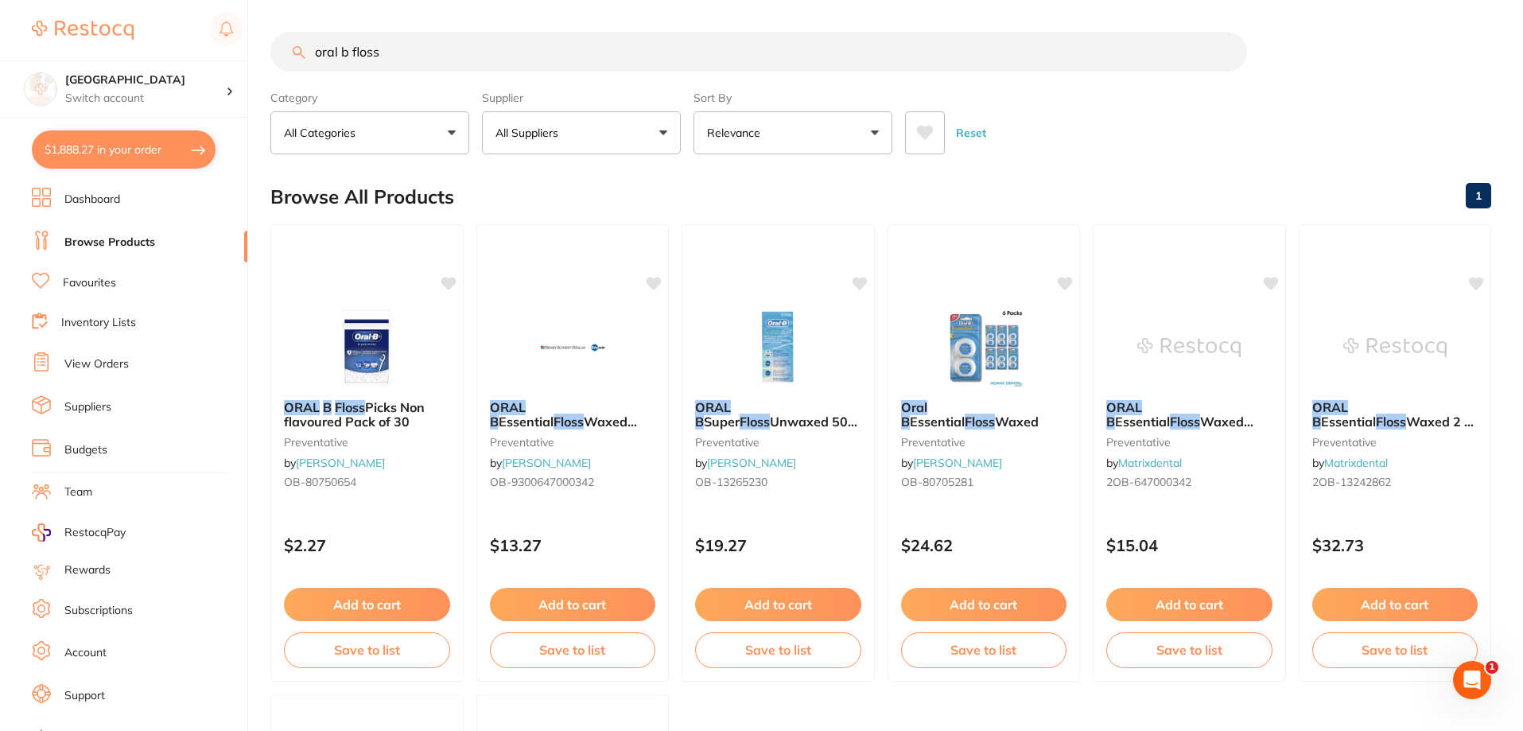
drag, startPoint x: 485, startPoint y: 60, endPoint x: 126, endPoint y: 12, distance: 361.8
click at [126, 12] on div "$1,888.27 Lakes Boulevard Dental Switch [STREET_ADDRESS] Dental $1,888.27 in yo…" at bounding box center [761, 365] width 1523 height 731
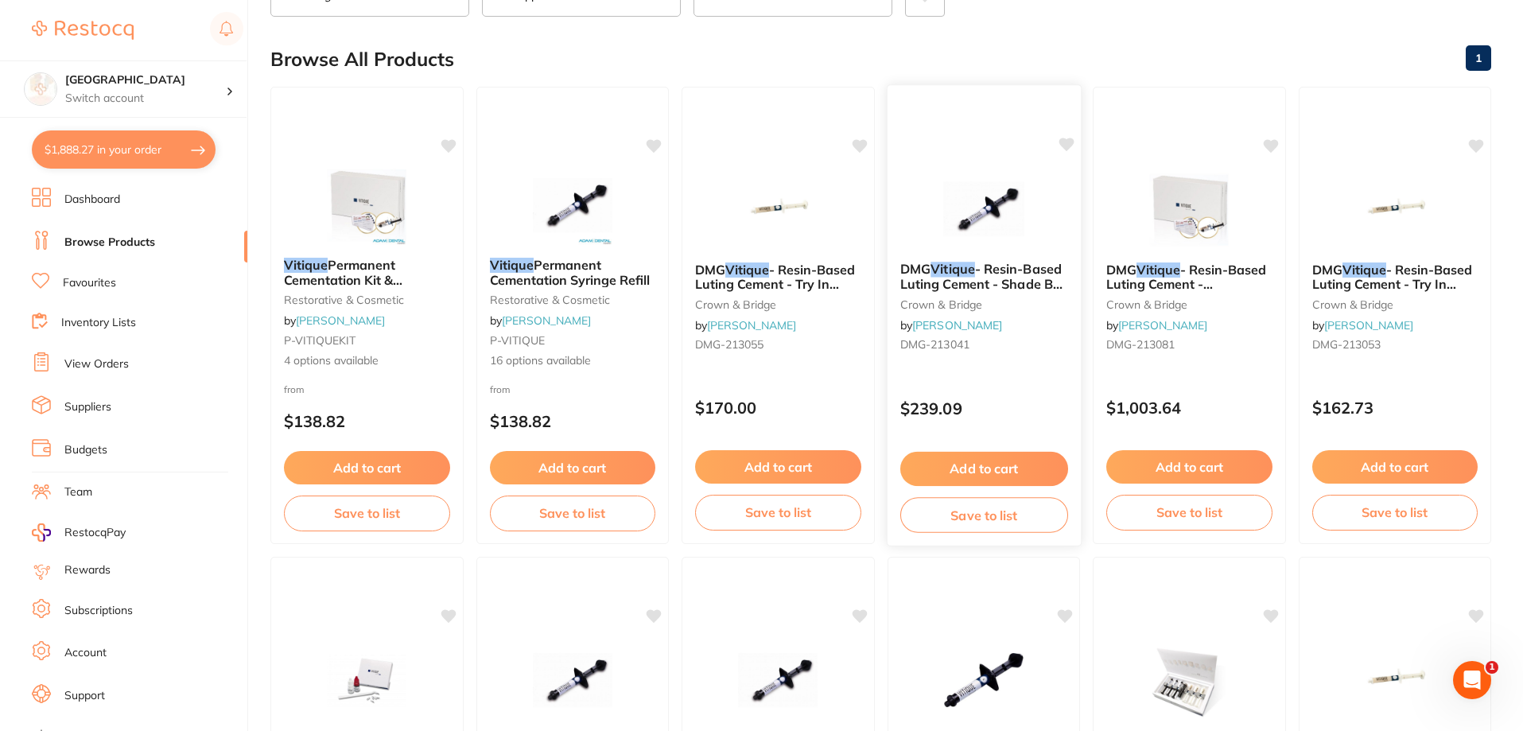
scroll to position [159, 0]
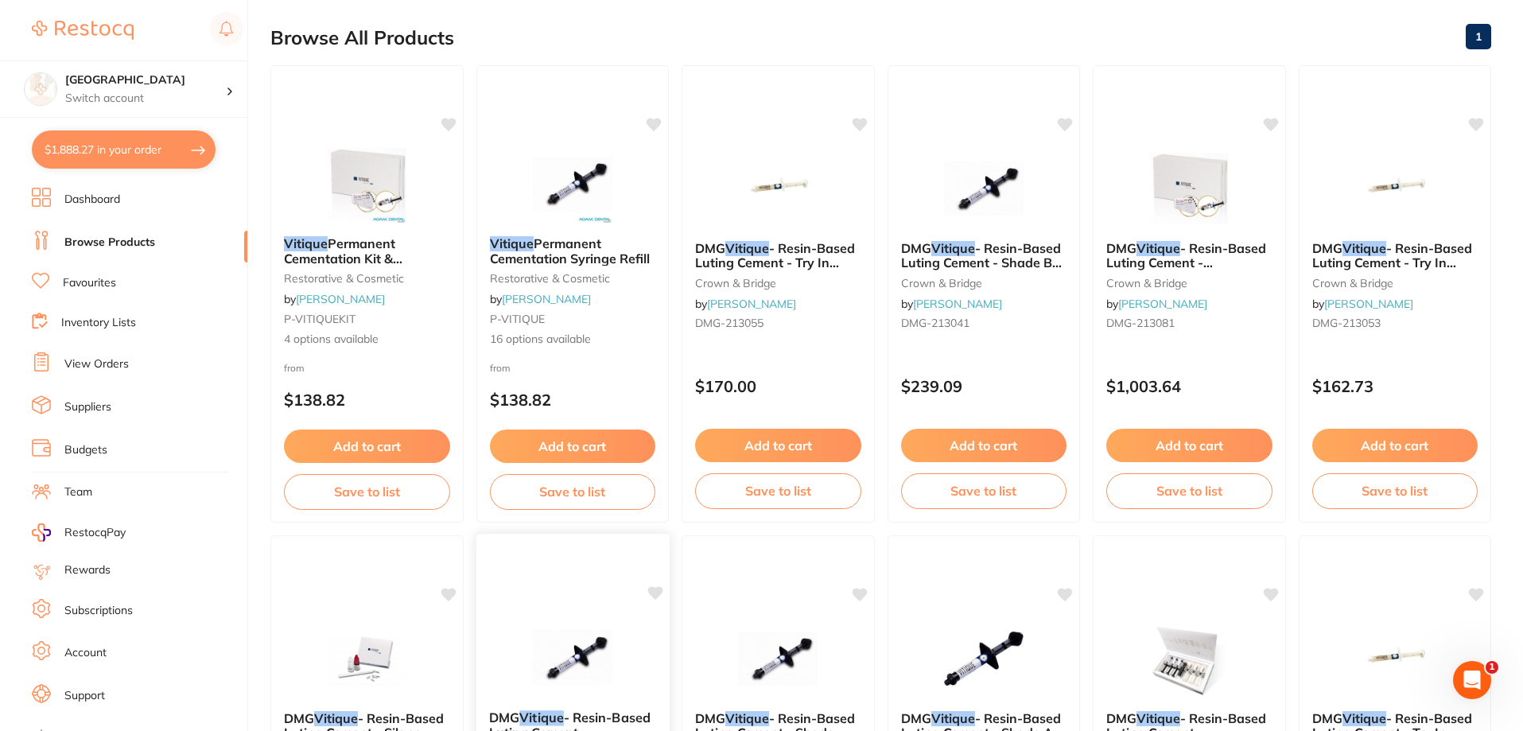
type input "vitique"
